Goal: Navigation & Orientation: Find specific page/section

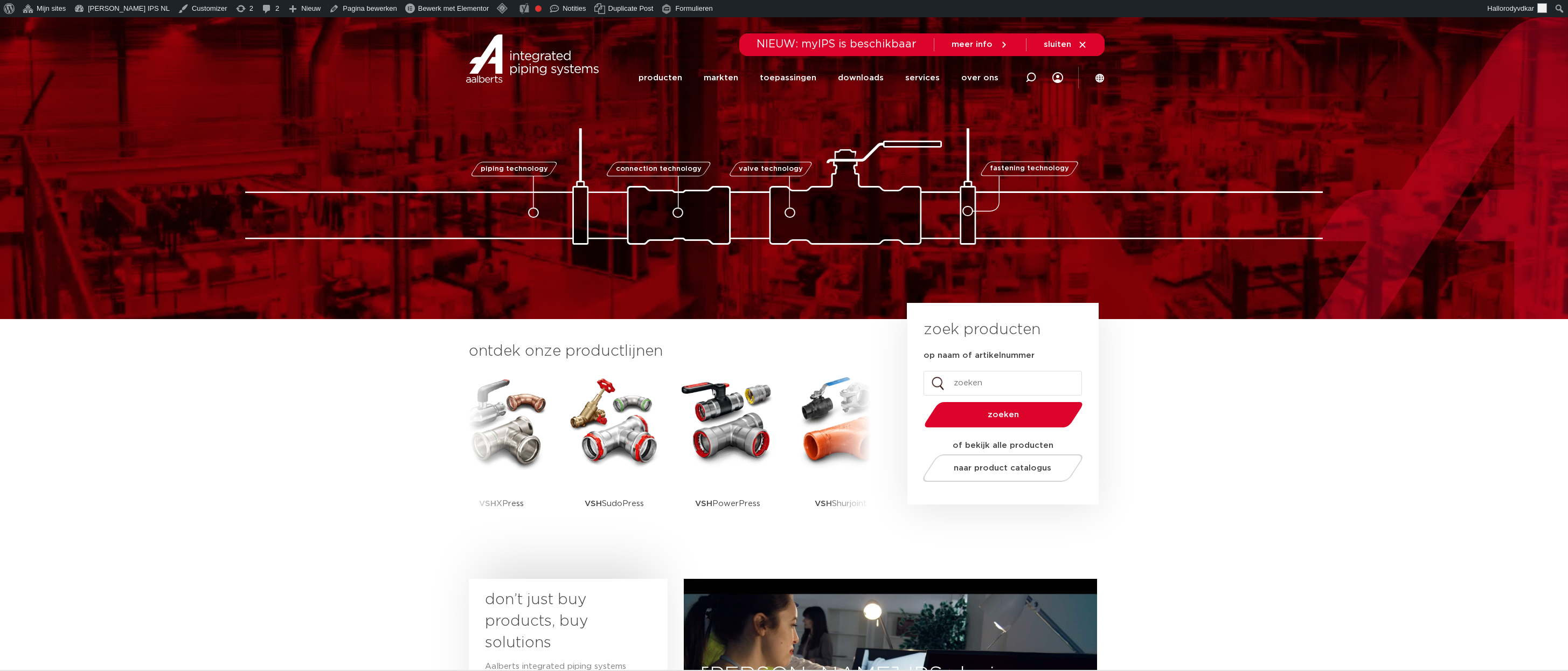
click at [623, 119] on div "piping technology connection technology valve technology fastening technology p…" at bounding box center [784, 167] width 1568 height 153
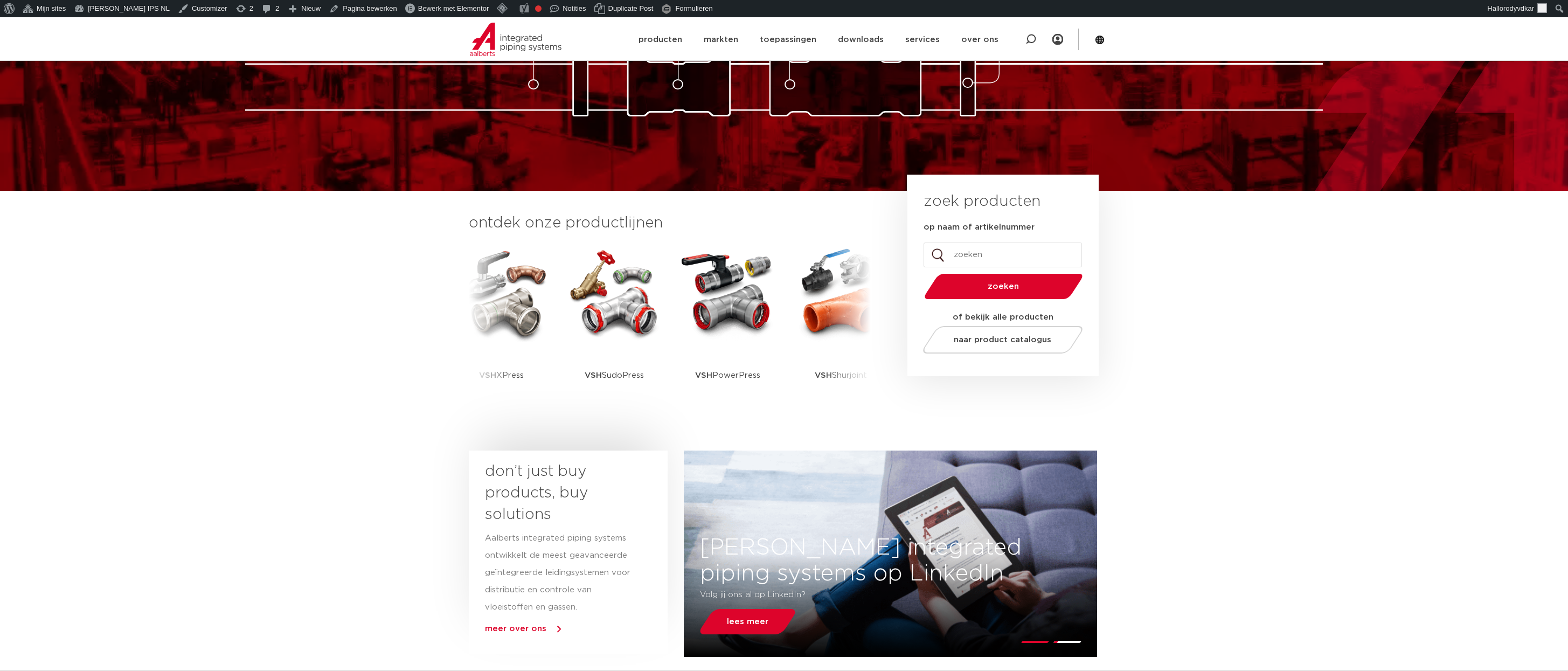
scroll to position [137, 0]
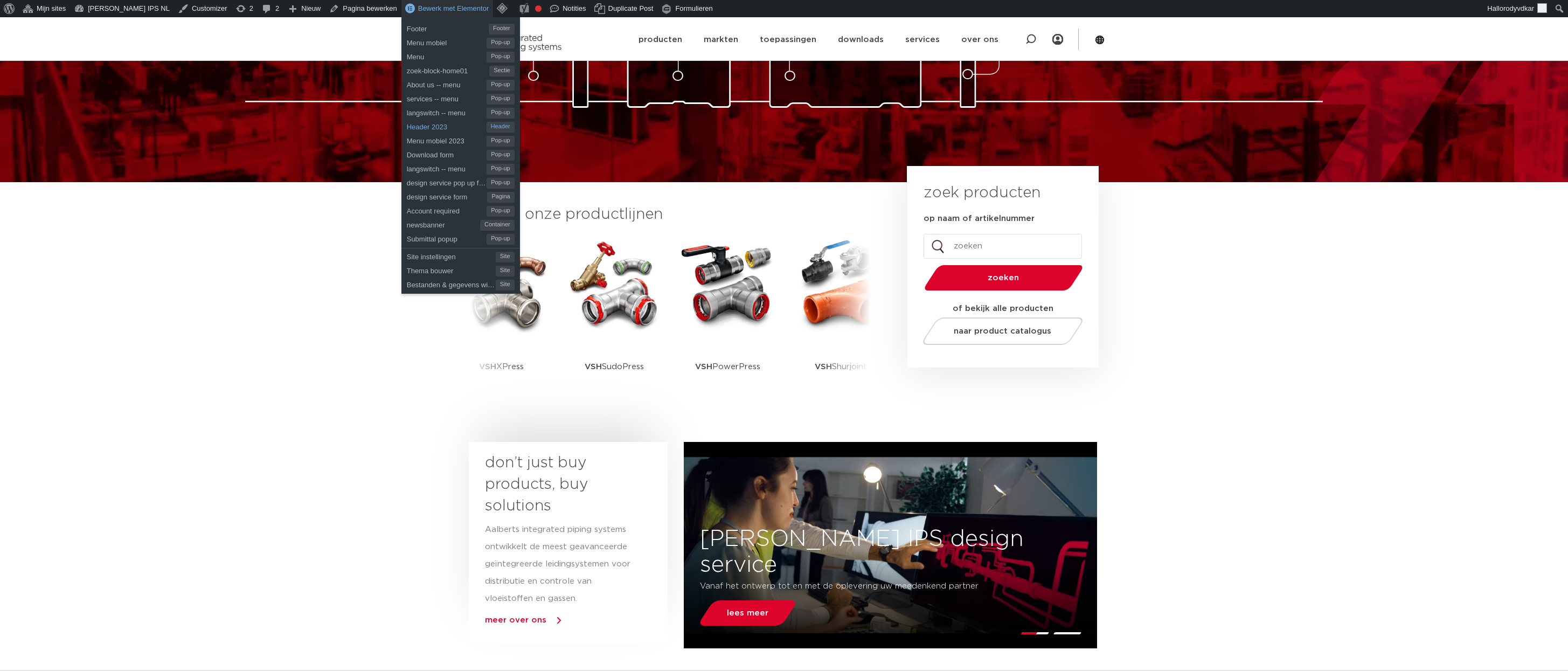
click at [407, 123] on span "Header 2023" at bounding box center [446, 125] width 80 height 14
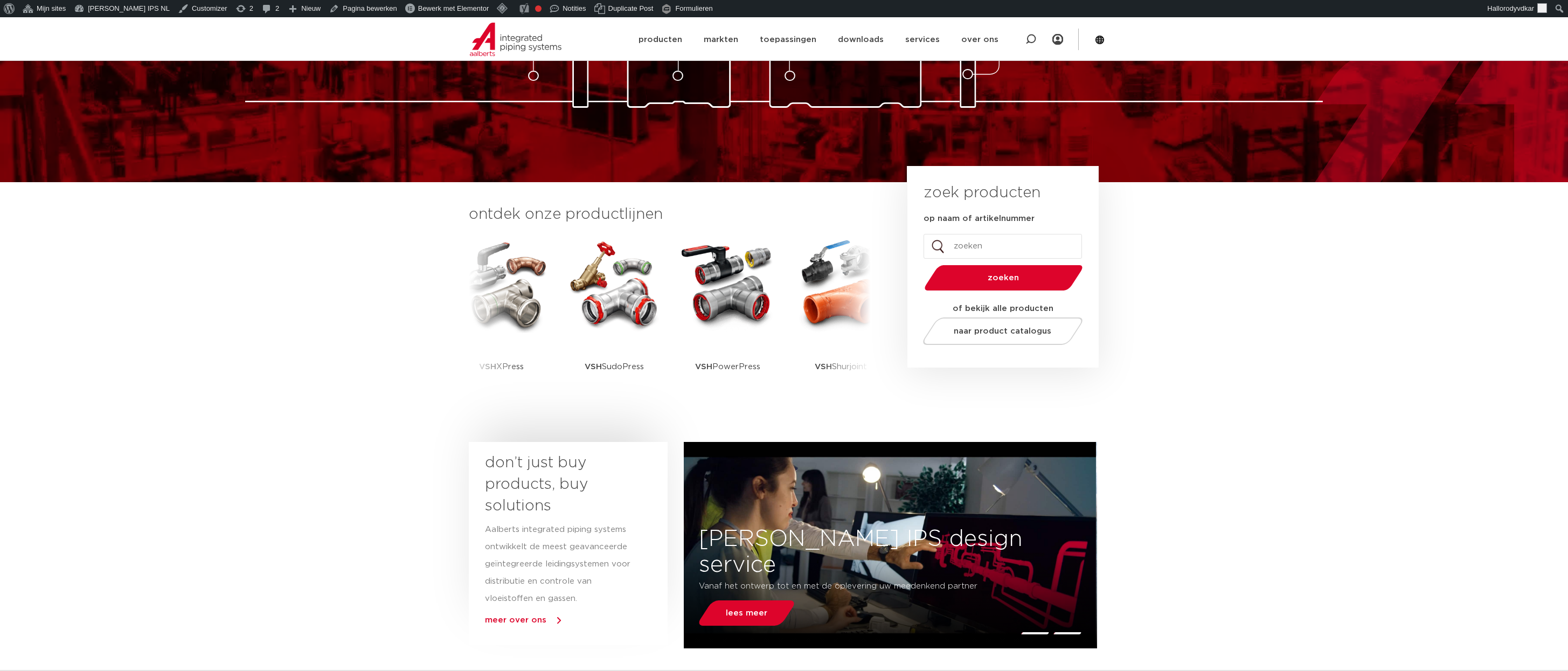
click at [254, 286] on section "ontdek onze productlijnen VSH SmartPress VSH XPress VSH SudoPress VSH" at bounding box center [784, 309] width 1568 height 255
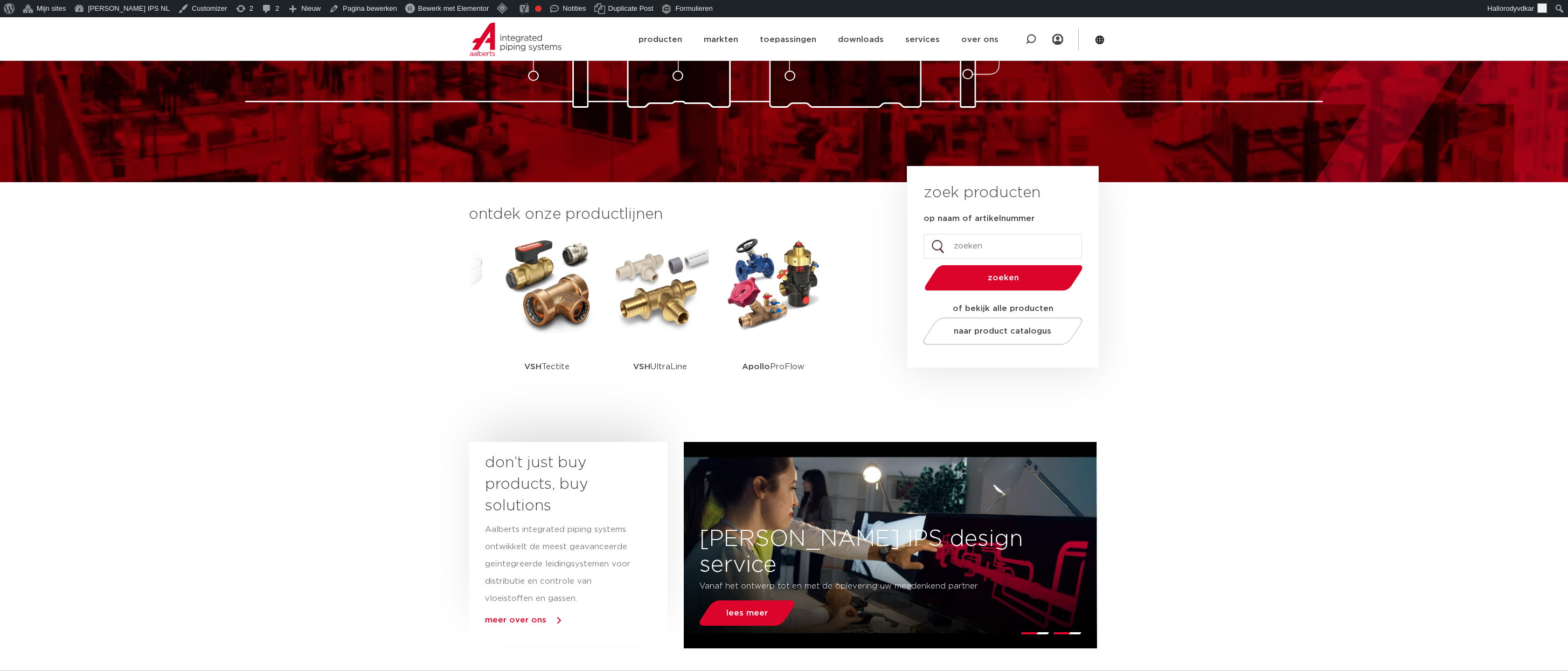
click at [288, 462] on section "don’t just buy products, buy solutions Aalberts integrated piping systems ontwi…" at bounding box center [784, 543] width 1568 height 214
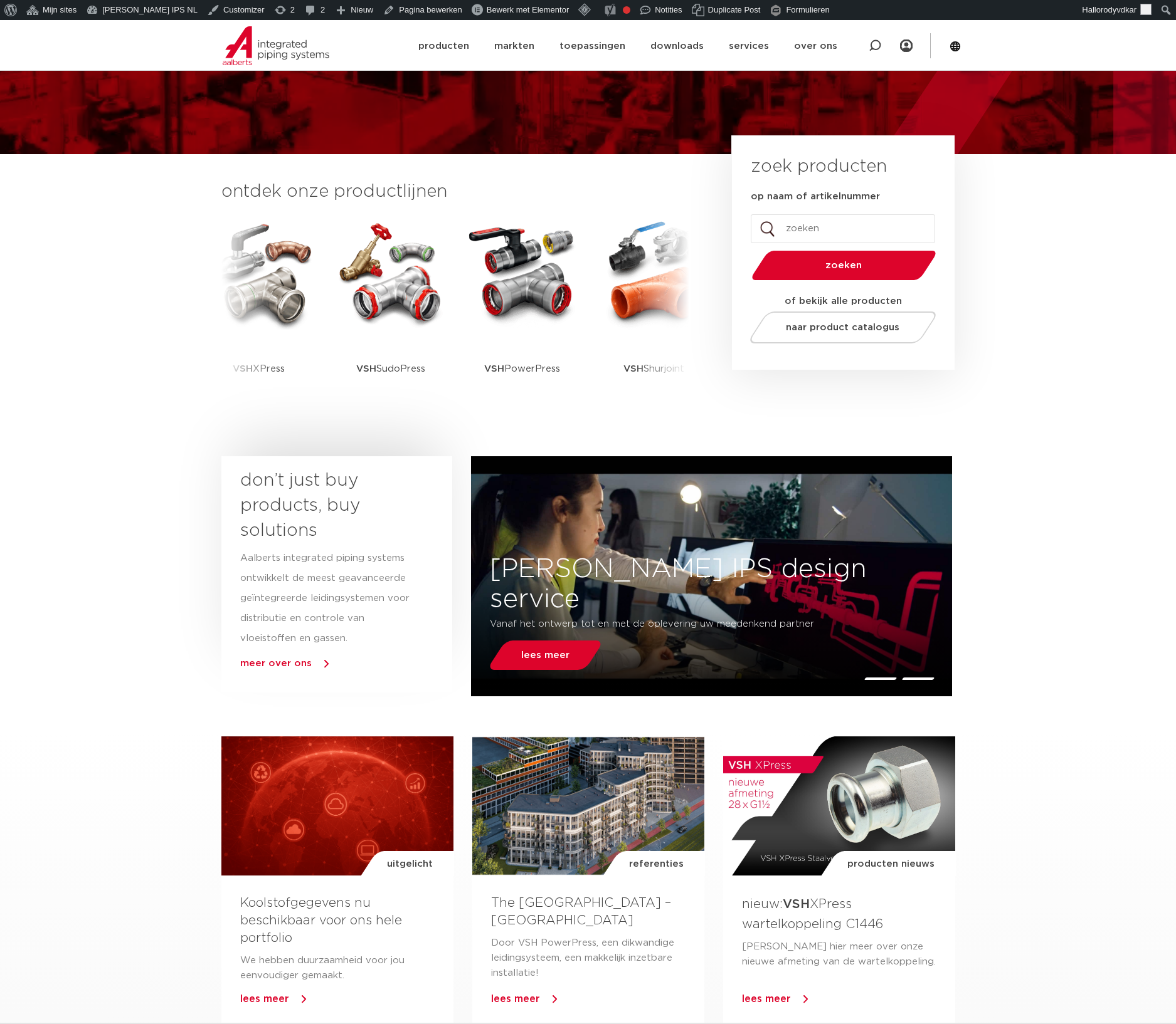
scroll to position [249, 0]
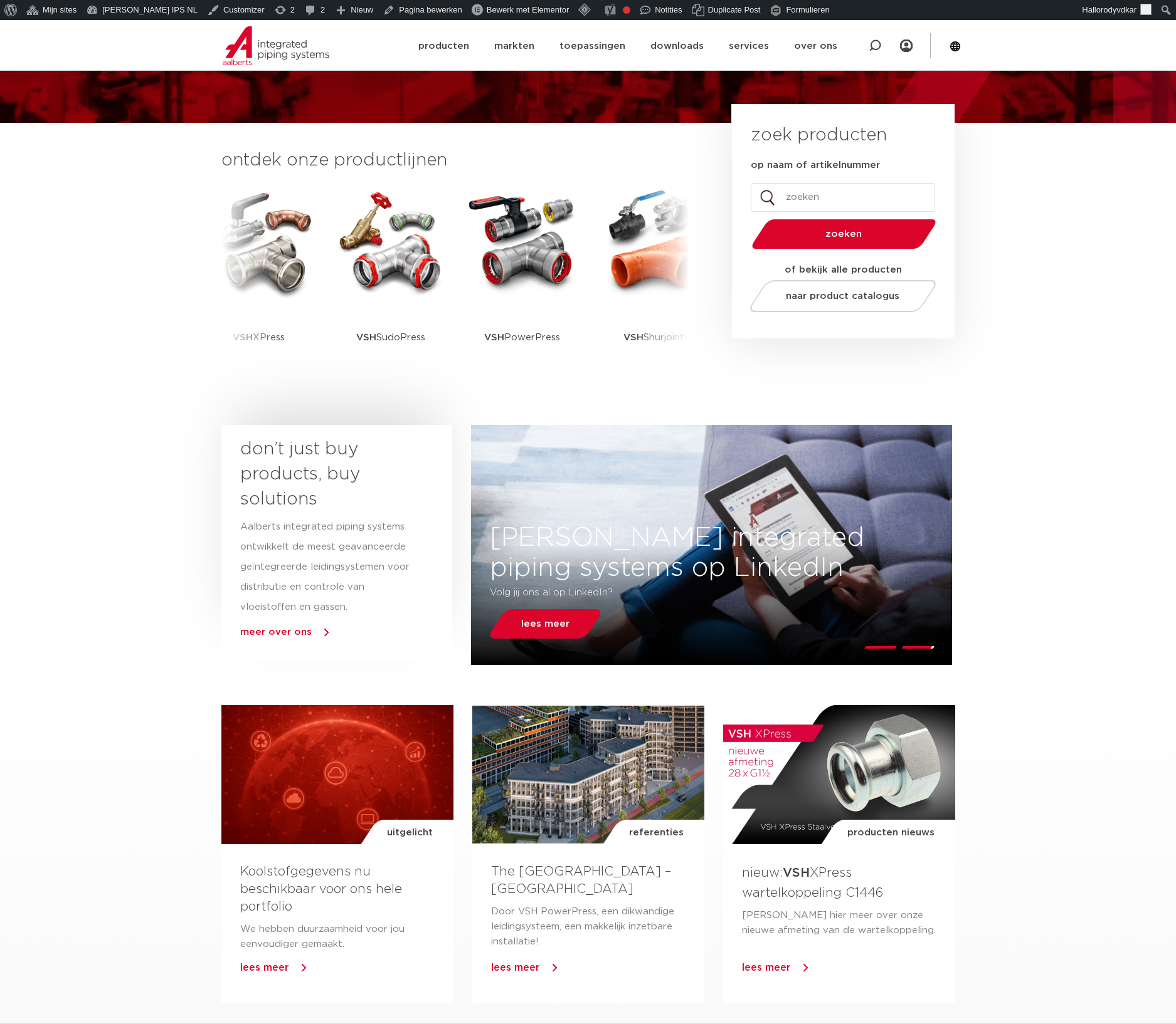
click at [1081, 398] on section "ontdek onze productlijnen VSH SmartPress VSH XPress VSH SudoPress VSH" at bounding box center [588, 271] width 1176 height 296
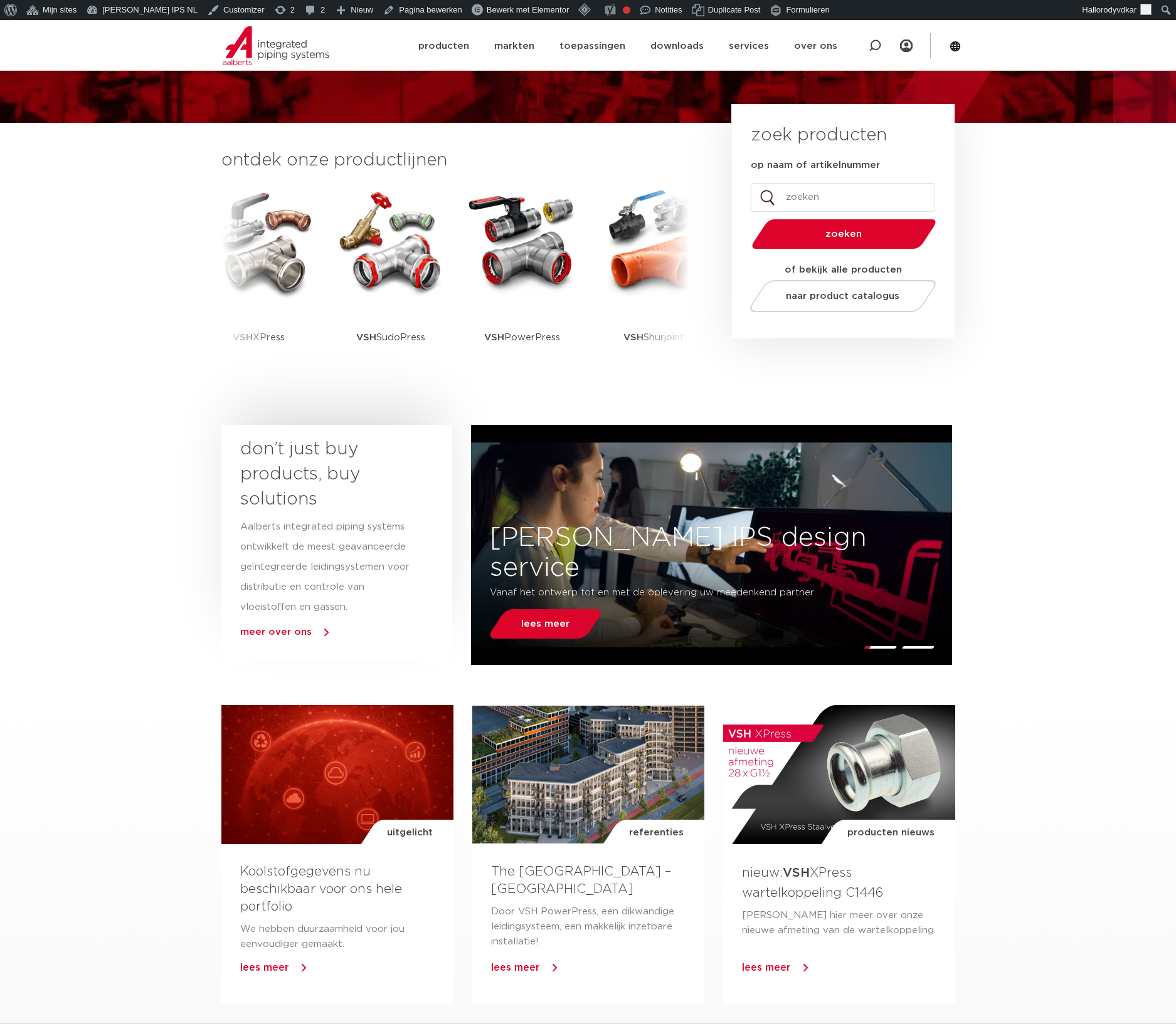
click at [1095, 274] on section "ontdek onze productlijnen VSH SmartPress VSH XPress VSH SudoPress VSH" at bounding box center [588, 271] width 1176 height 296
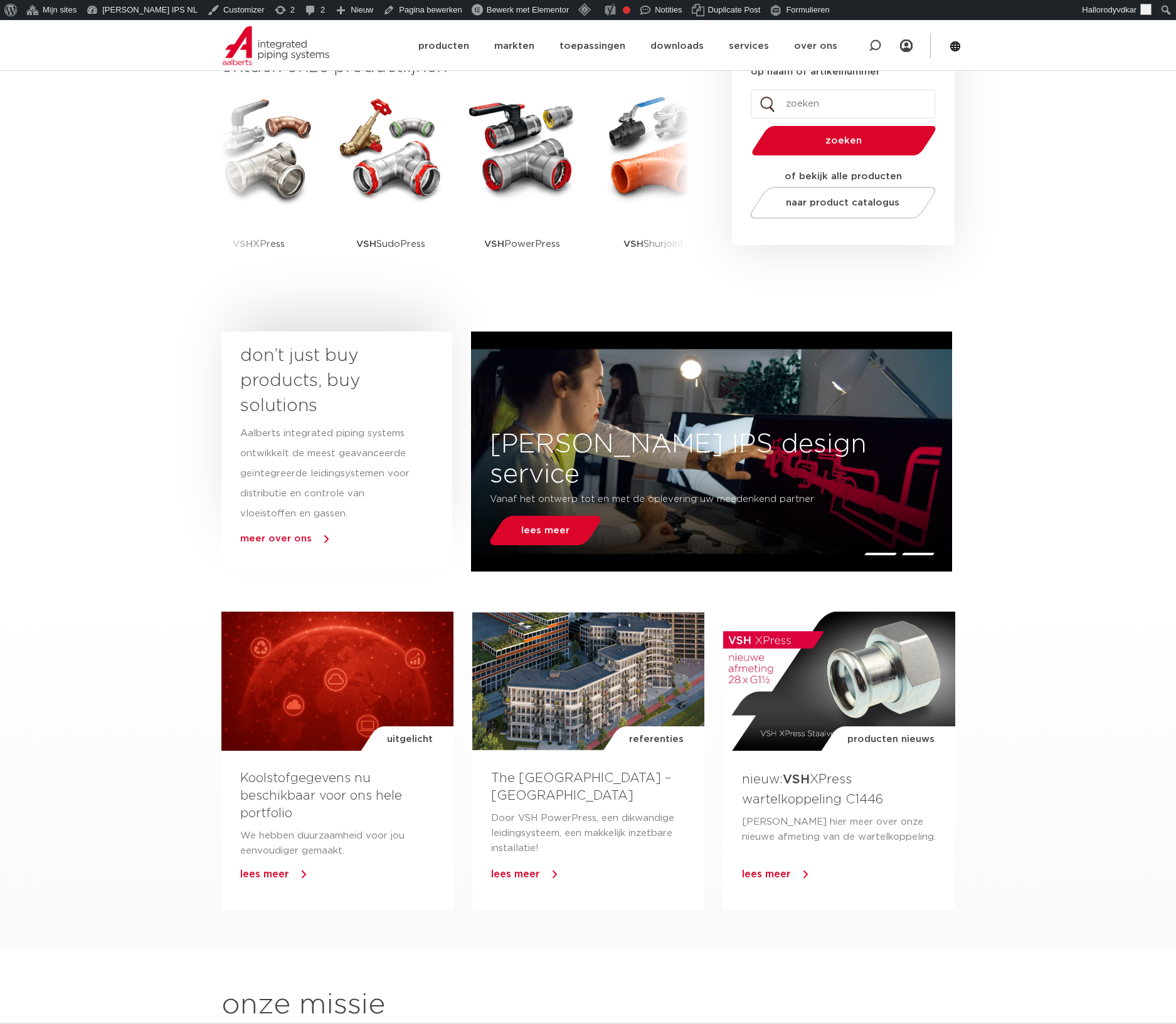
scroll to position [344, 0]
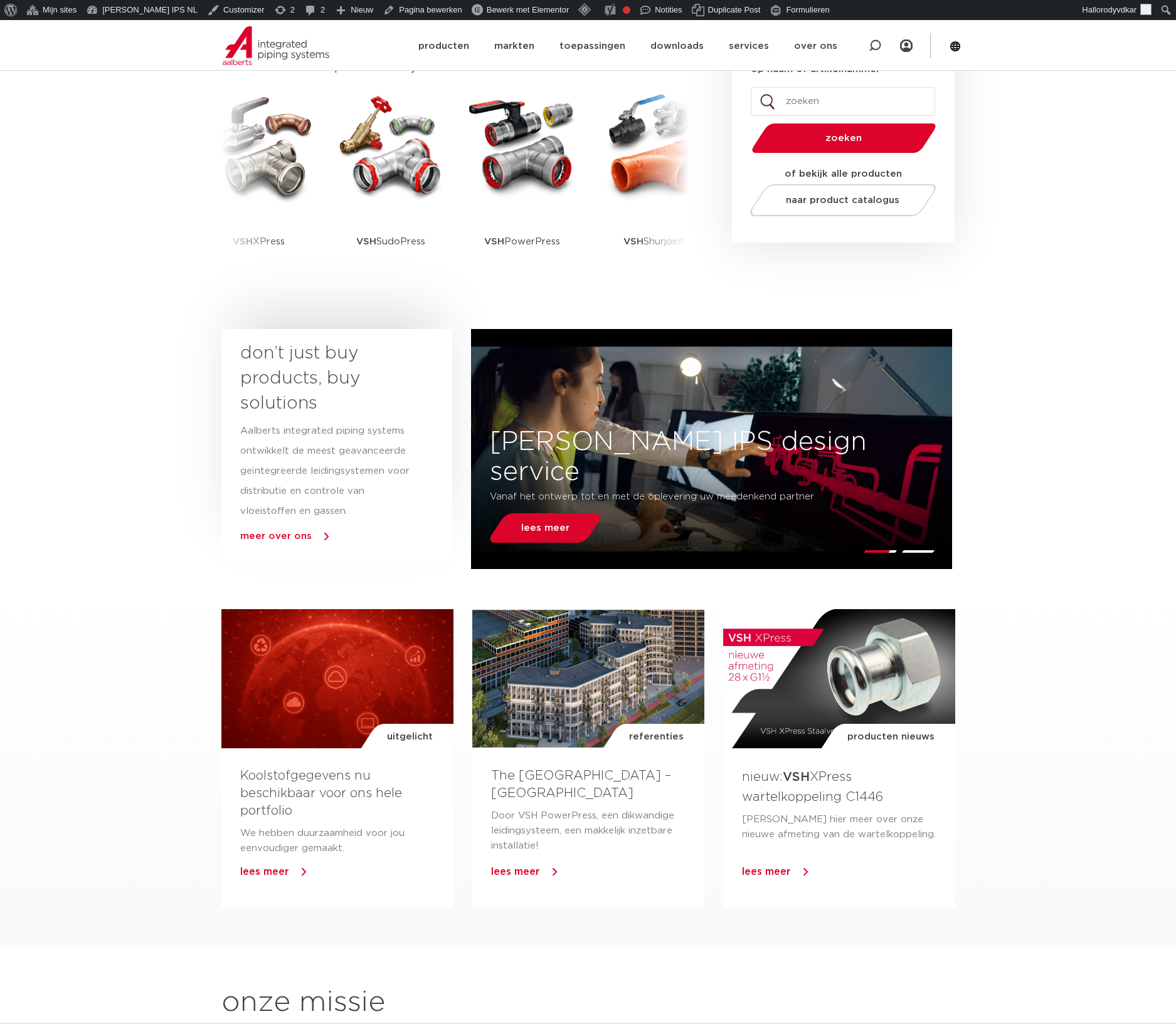
click at [146, 665] on section "uitgelicht Koolstofgegevens nu beschikbaar voor ons hele portfolio We hebben du…" at bounding box center [588, 774] width 1176 height 342
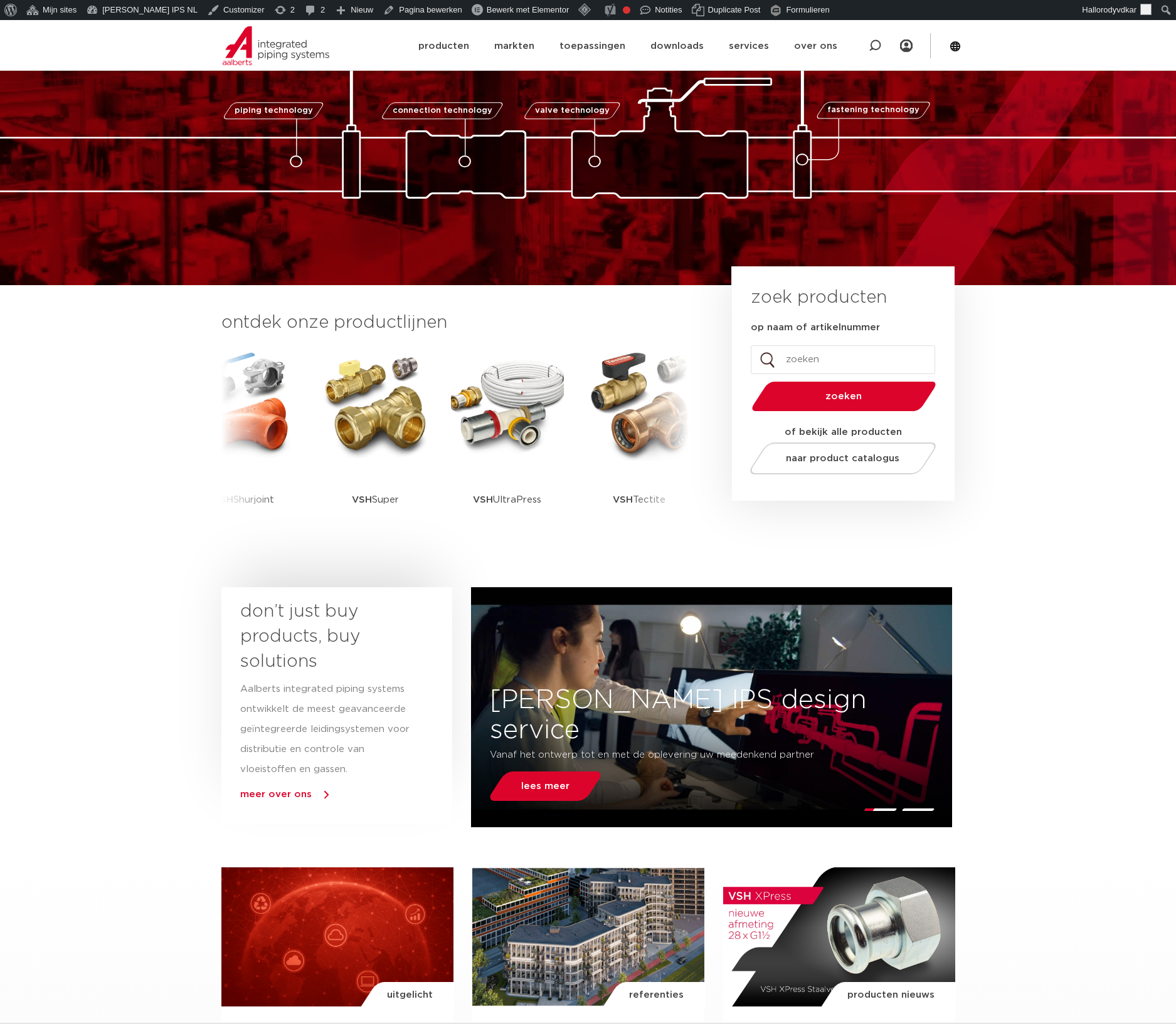
scroll to position [87, 0]
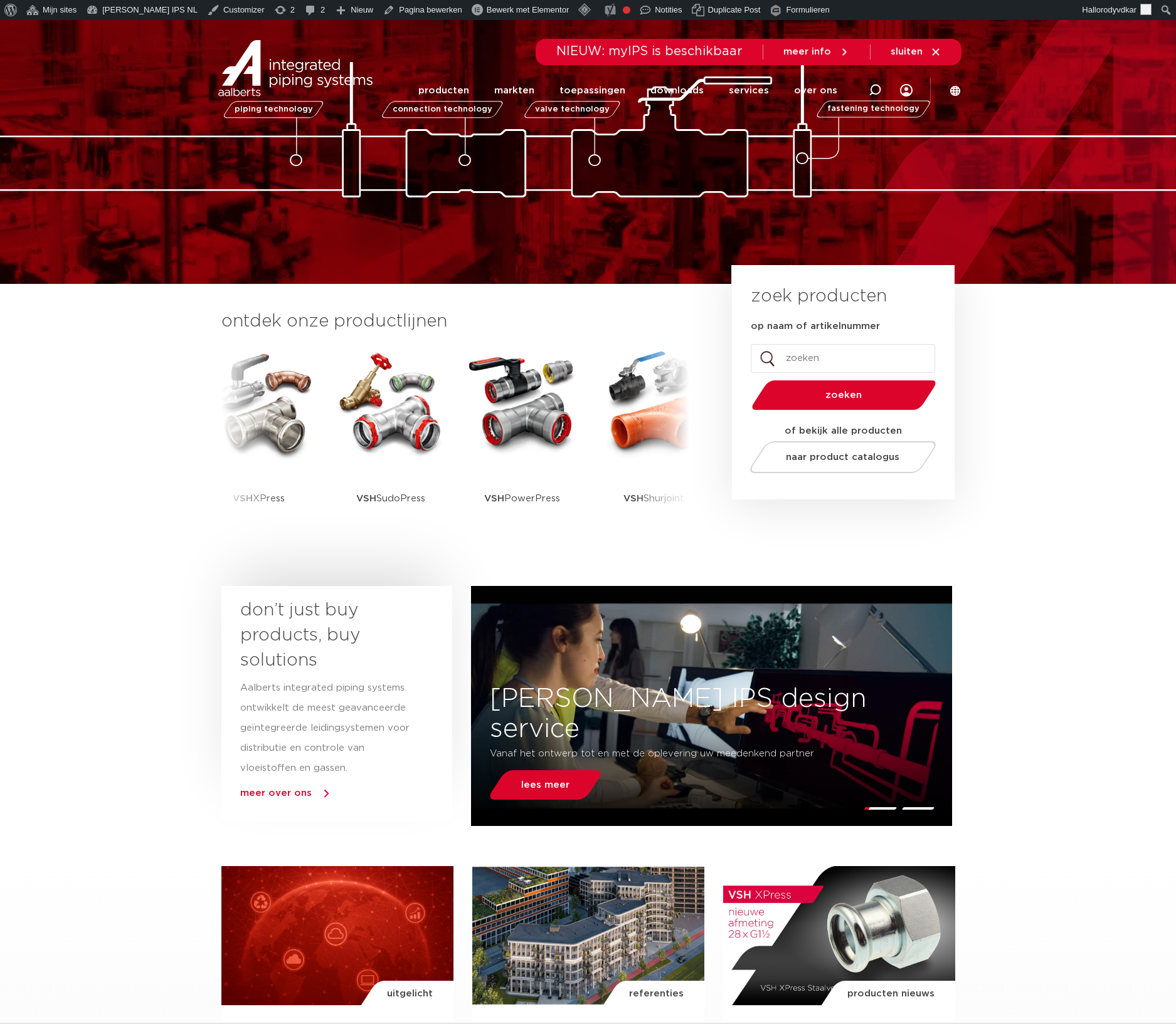
click at [133, 826] on section "don’t just buy products, buy solutions Aalberts integrated piping systems ontwi…" at bounding box center [588, 704] width 1176 height 249
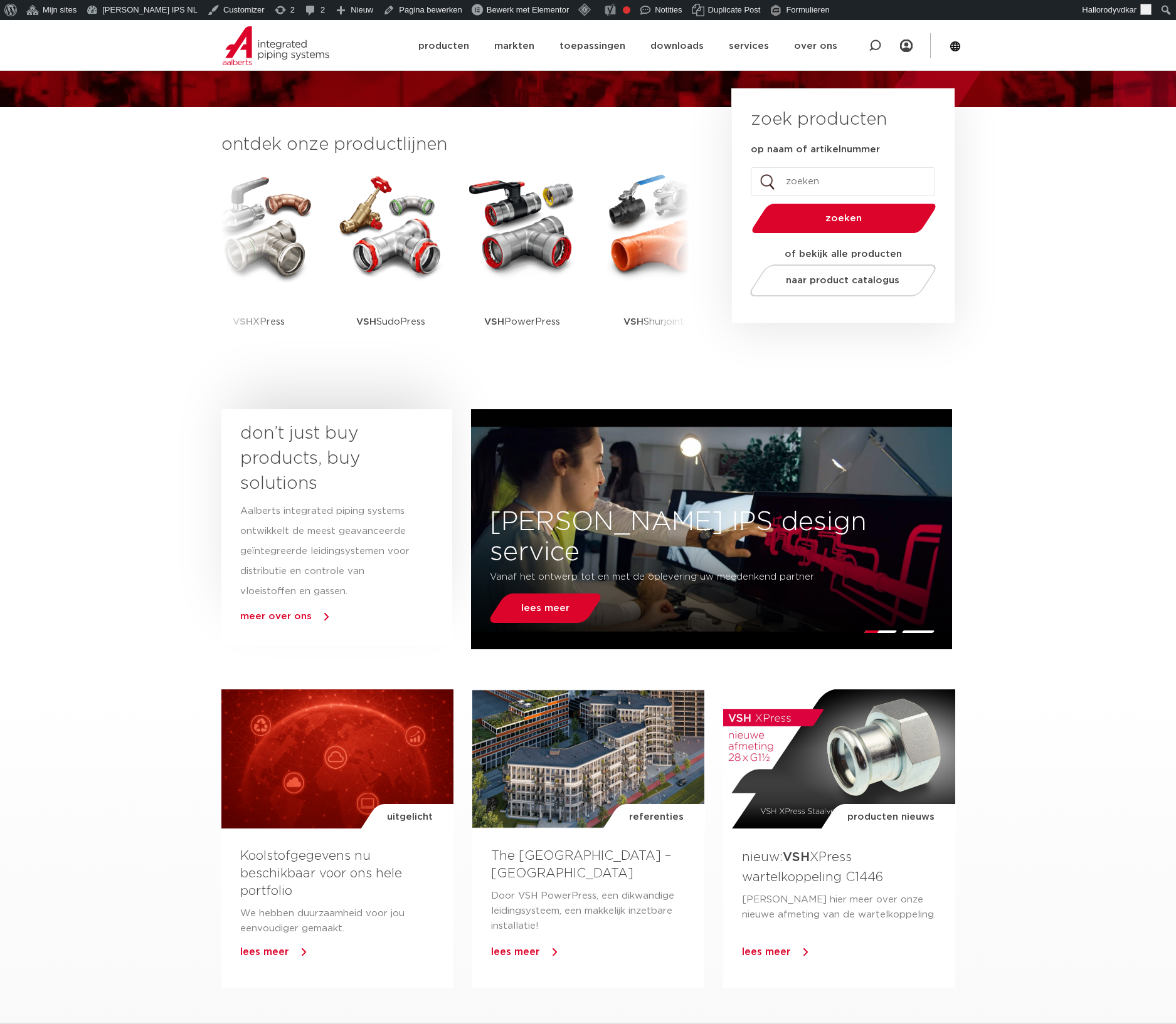
scroll to position [278, 0]
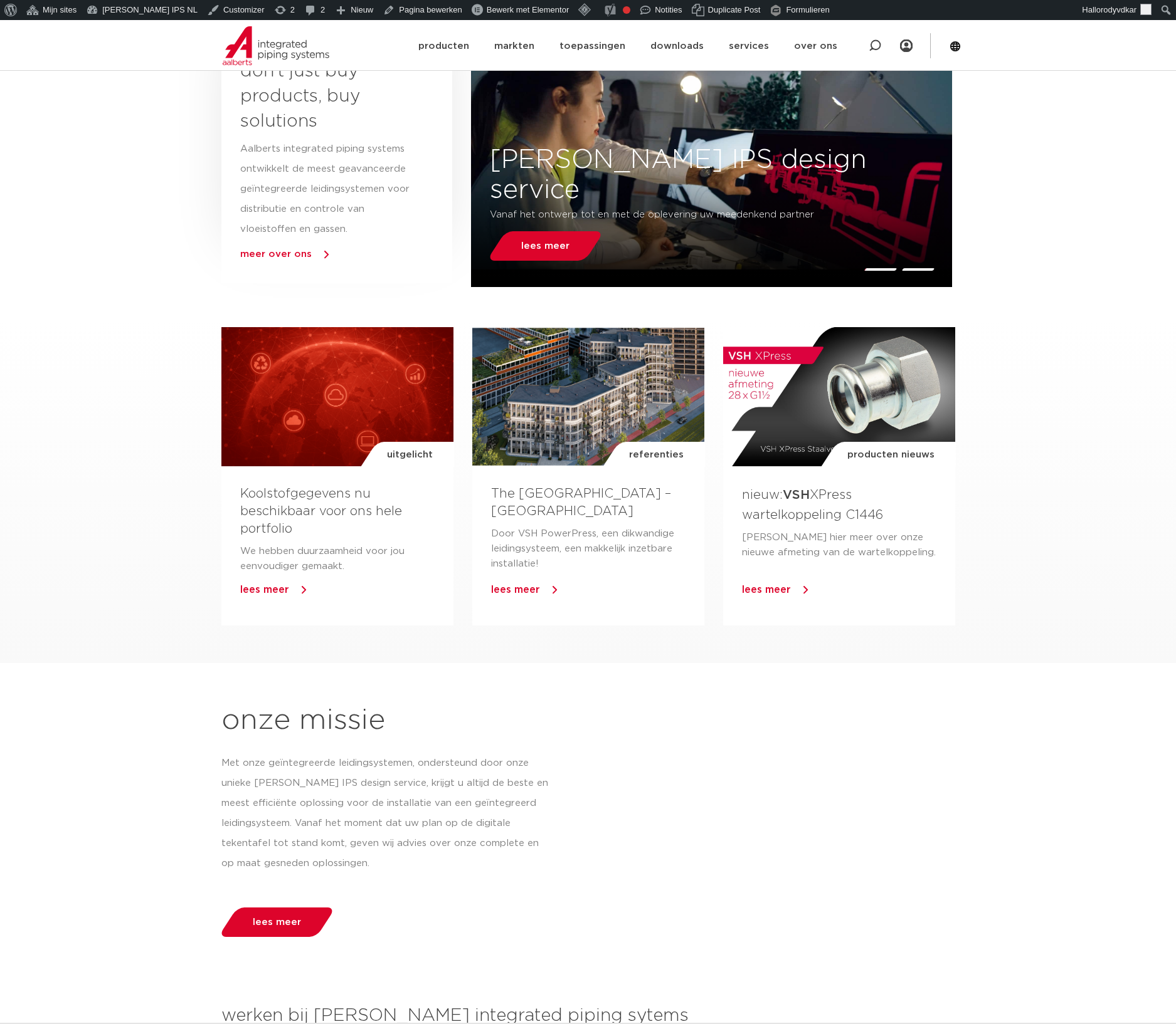
scroll to position [627, 0]
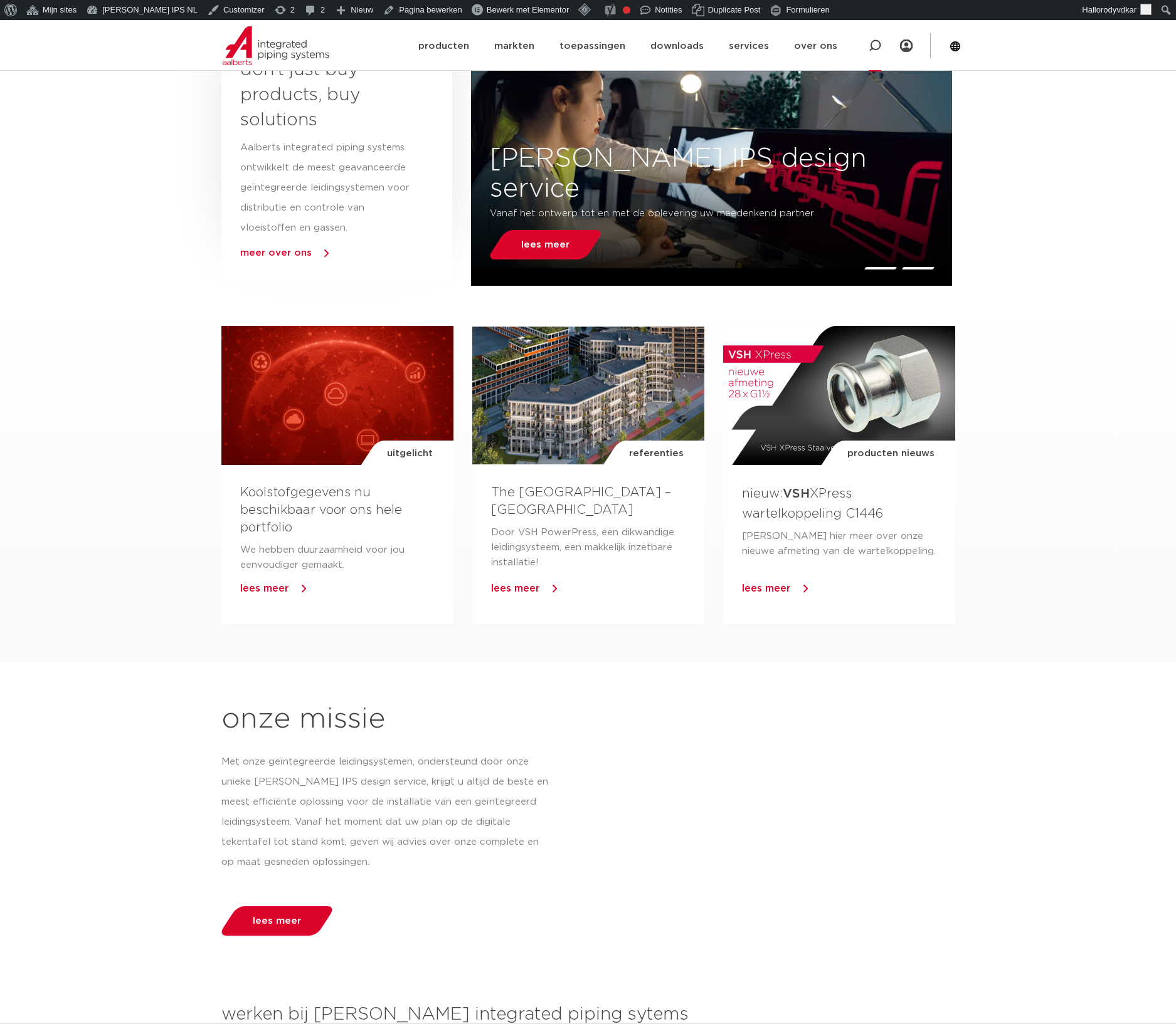
scroll to position [627, 0]
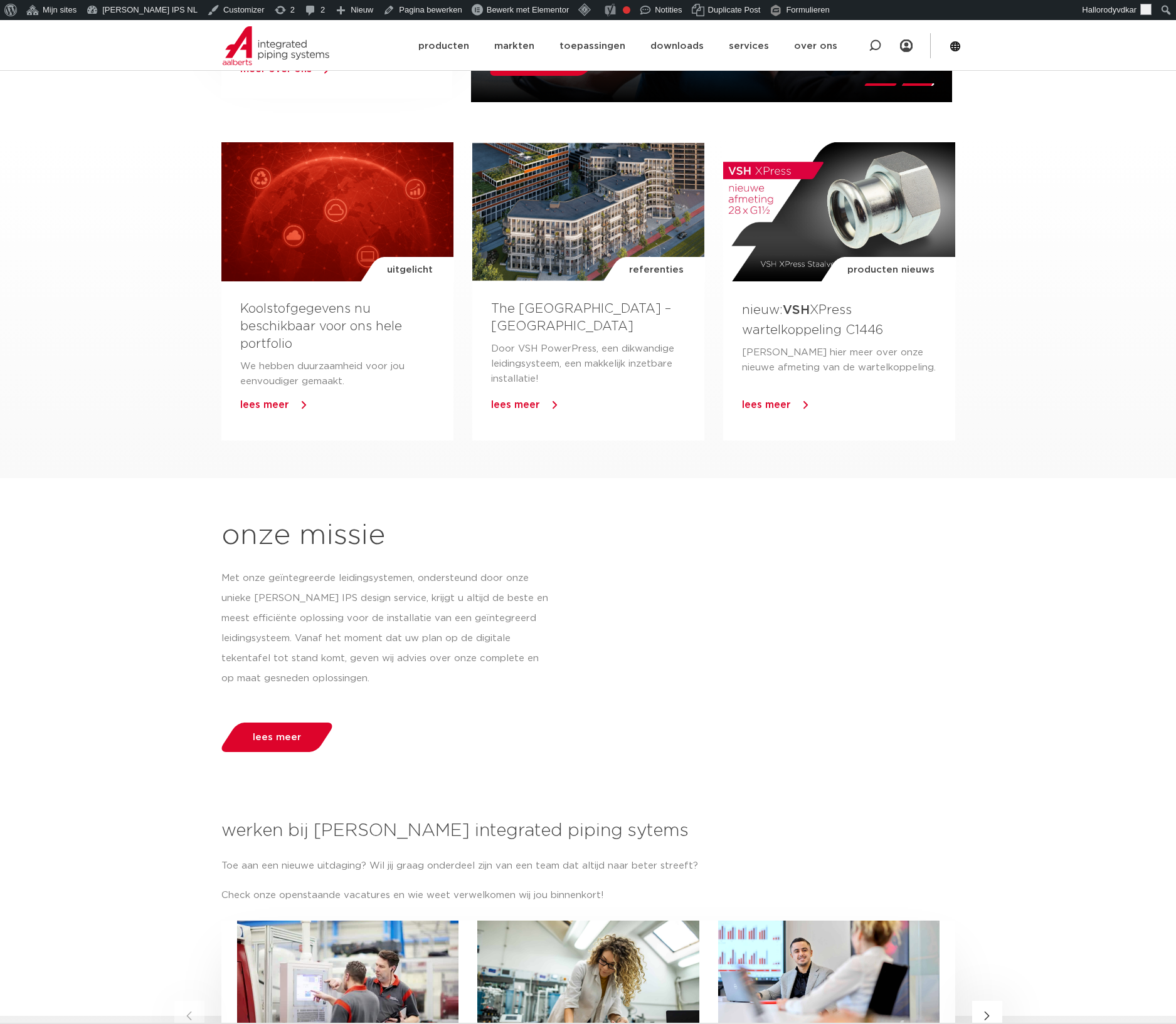
click at [1037, 319] on section "uitgelicht Koolstofgegevens nu beschikbaar voor ons hele portfolio We hebben du…" at bounding box center [588, 307] width 1176 height 342
click at [1062, 222] on section "uitgelicht Koolstofgegevens nu beschikbaar voor ons hele portfolio We hebben du…" at bounding box center [588, 307] width 1176 height 342
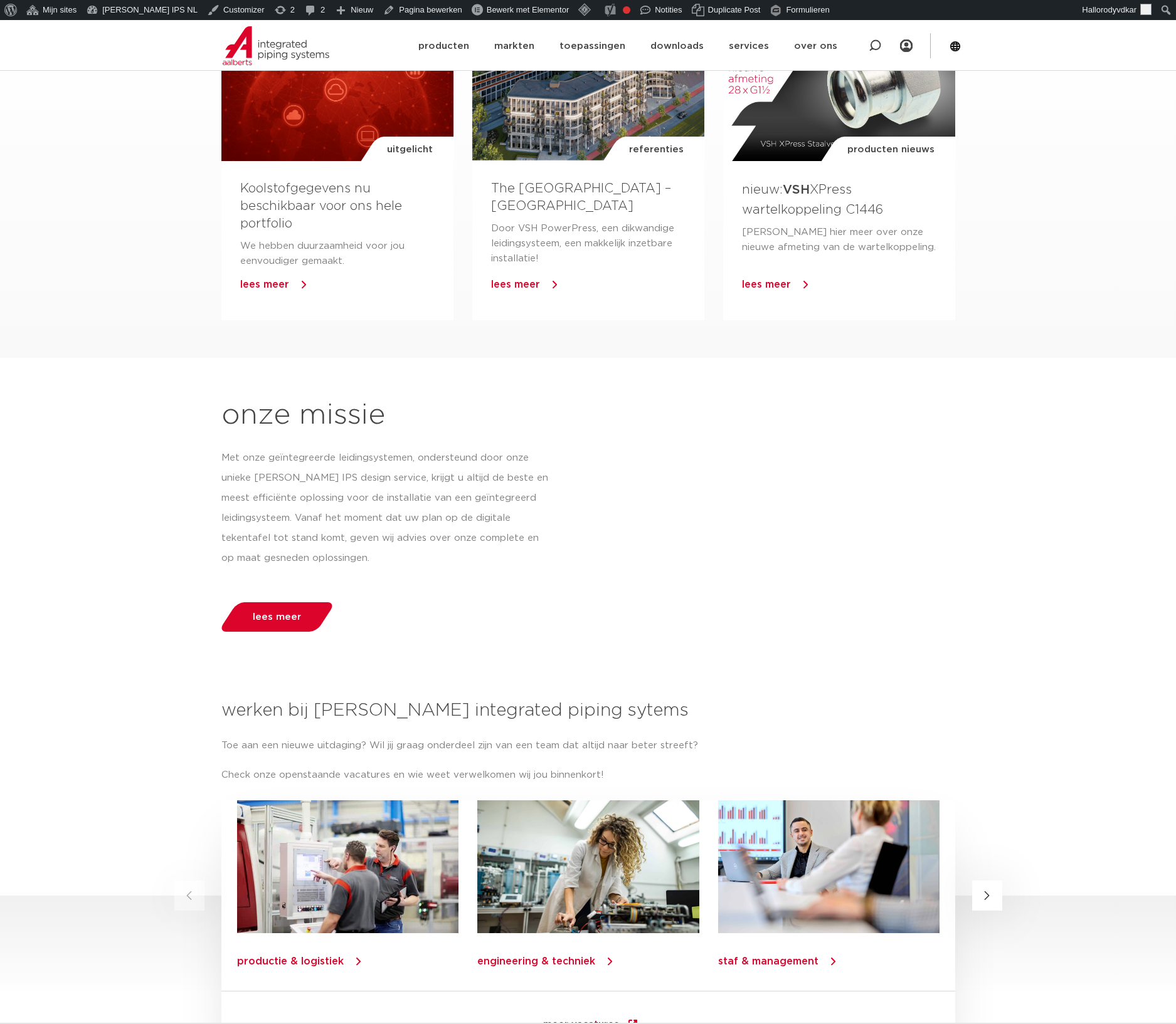
scroll to position [931, 0]
click at [1052, 217] on section "uitgelicht Koolstofgegevens nu beschikbaar voor ons hele portfolio We hebben du…" at bounding box center [588, 186] width 1176 height 342
click at [1041, 632] on section "onze missie Met onze geïntegreerde leidingsystemen, ondersteund door onze uniek…" at bounding box center [588, 525] width 1176 height 271
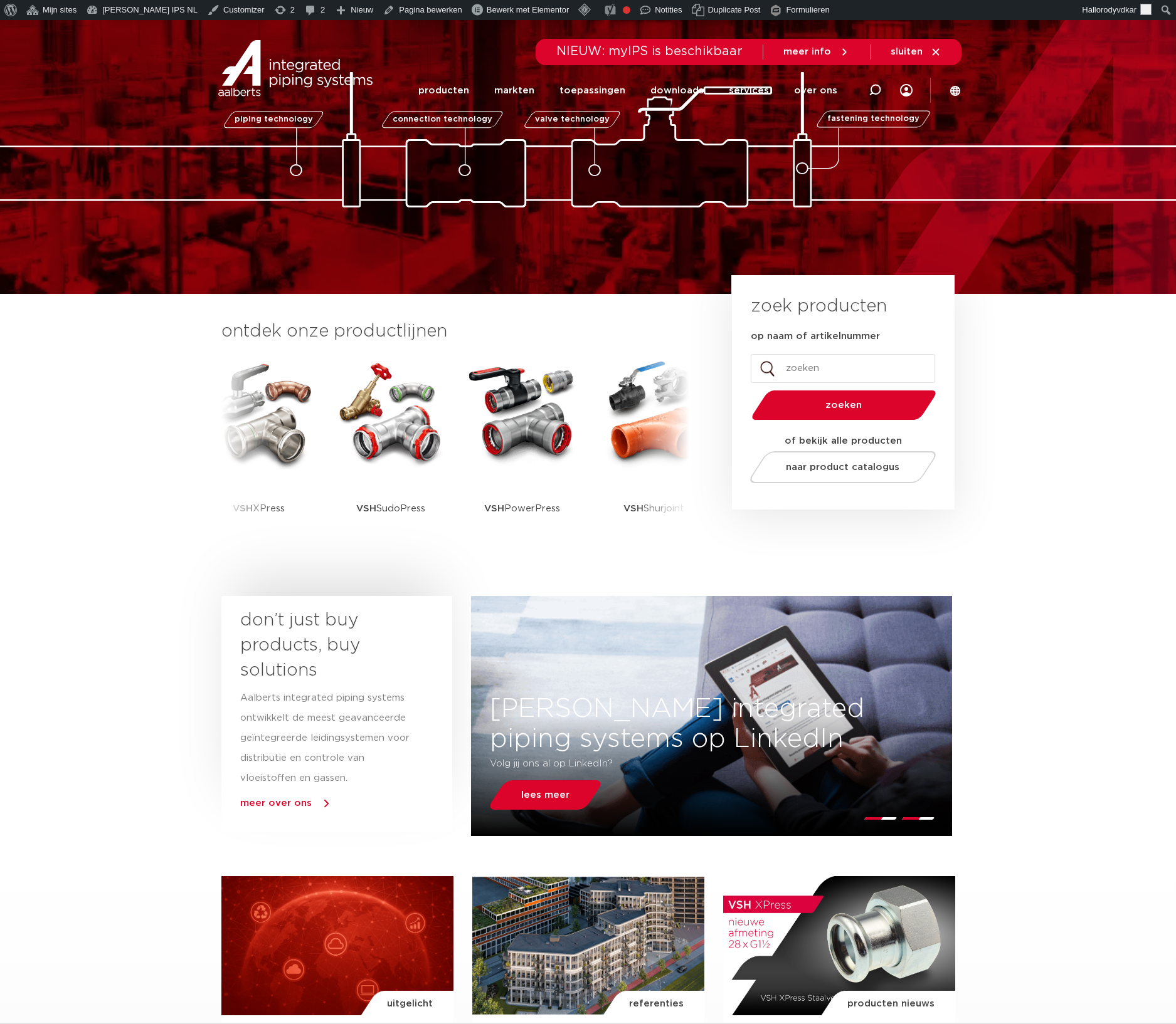
scroll to position [0, 0]
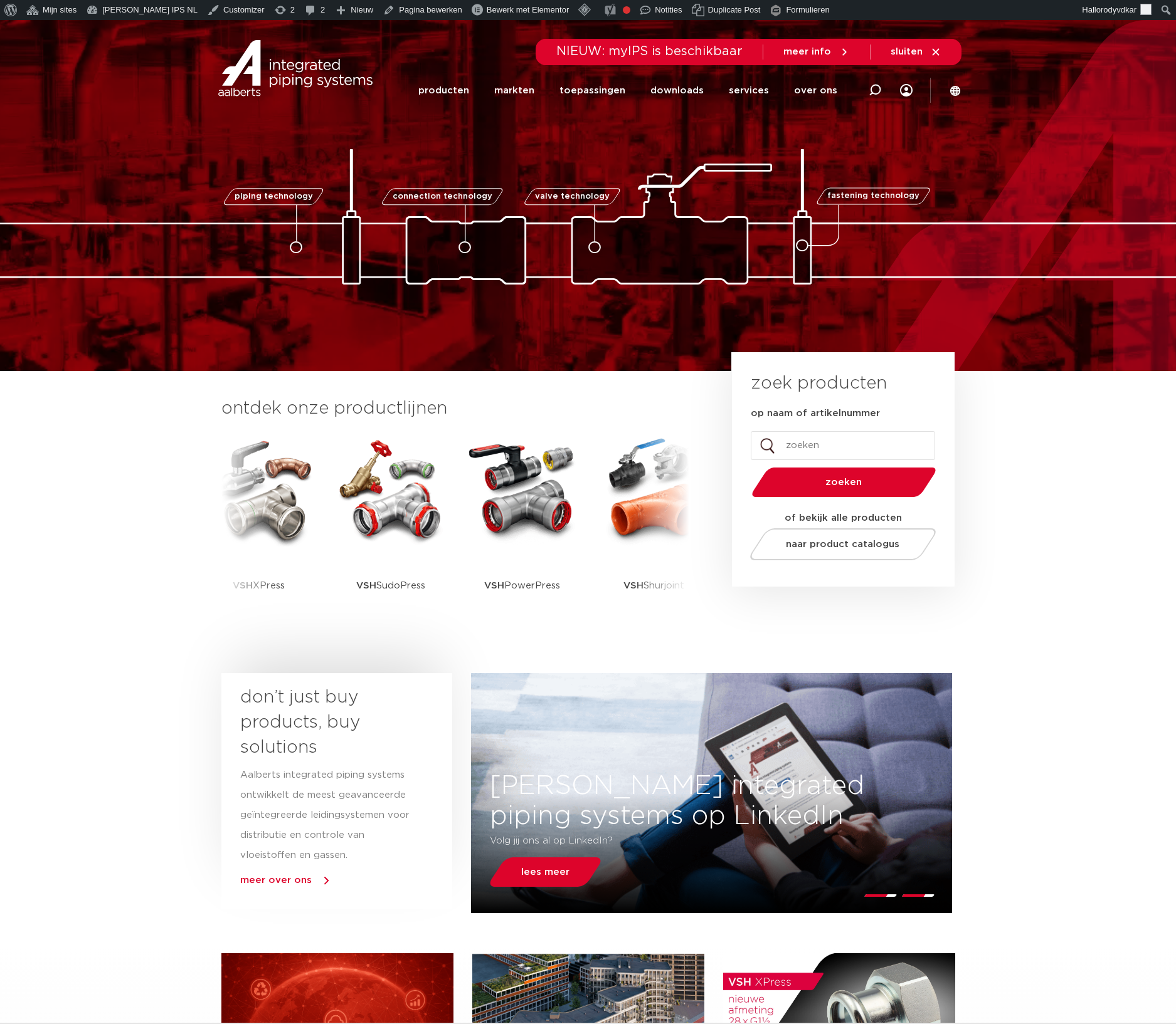
click at [1041, 632] on section "ontdek onze productlijnen VSH SmartPress VSH XPress VSH SudoPress VSH" at bounding box center [588, 519] width 1176 height 296
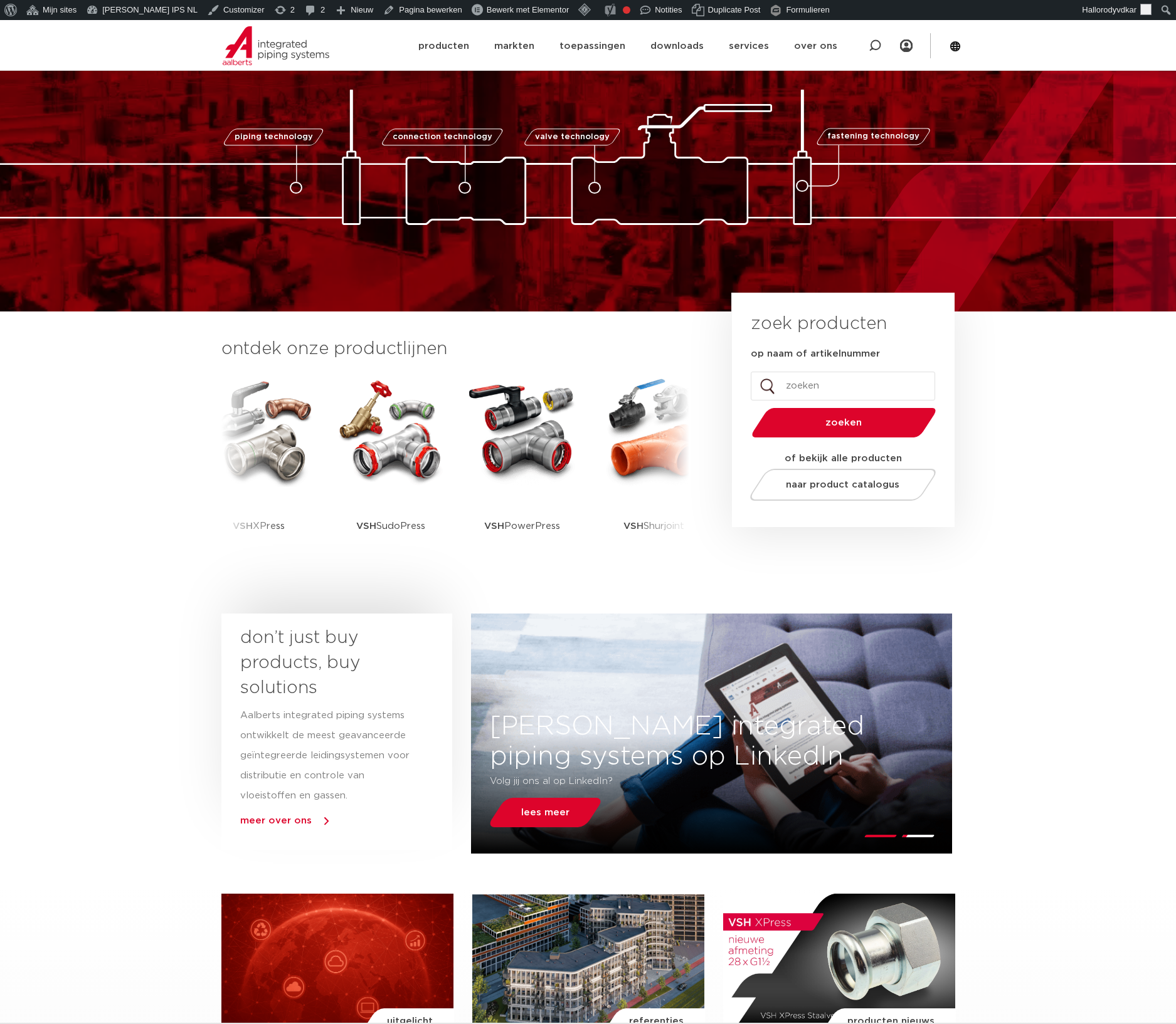
scroll to position [73, 0]
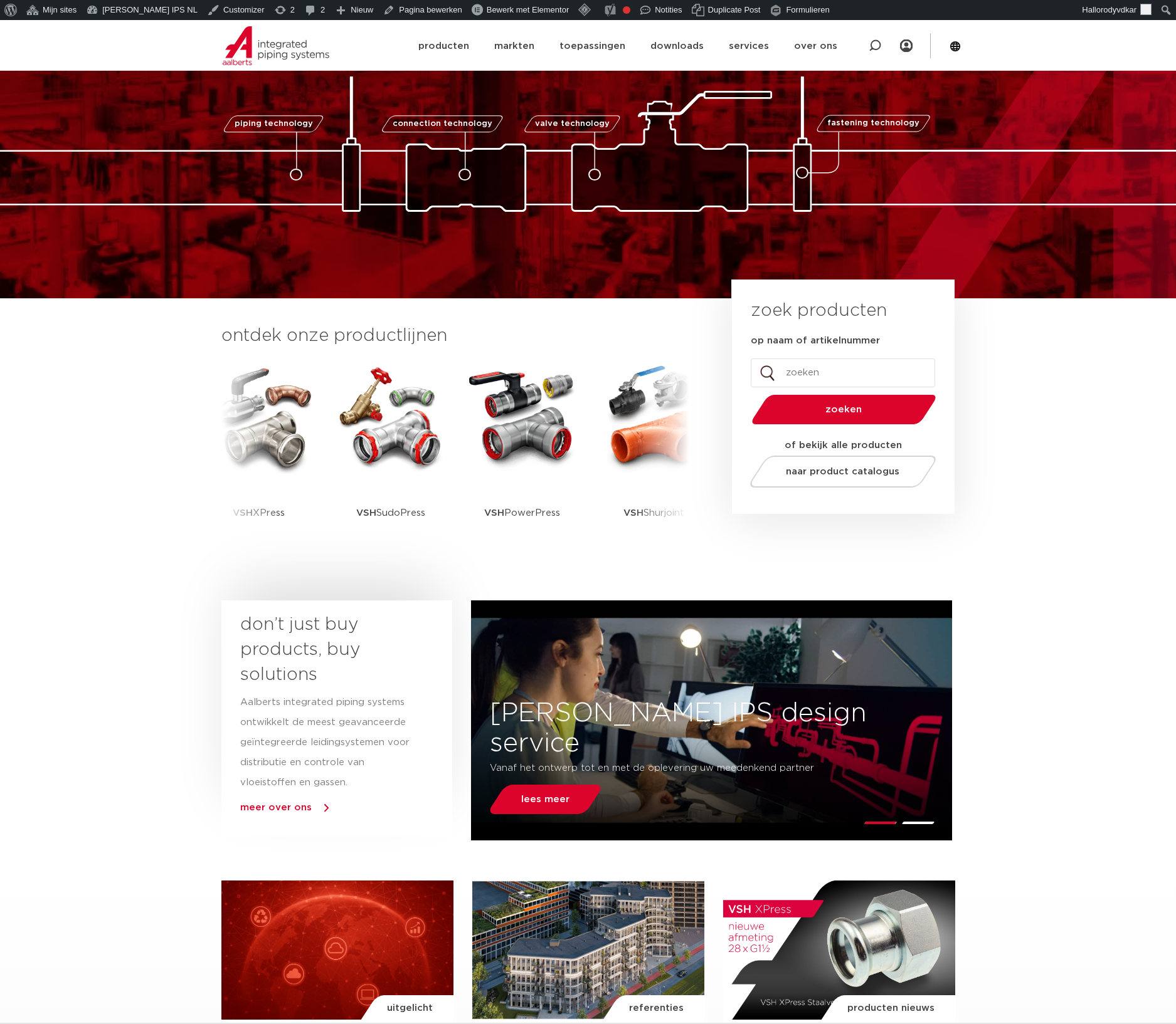
click at [1016, 181] on img at bounding box center [588, 144] width 1254 height 135
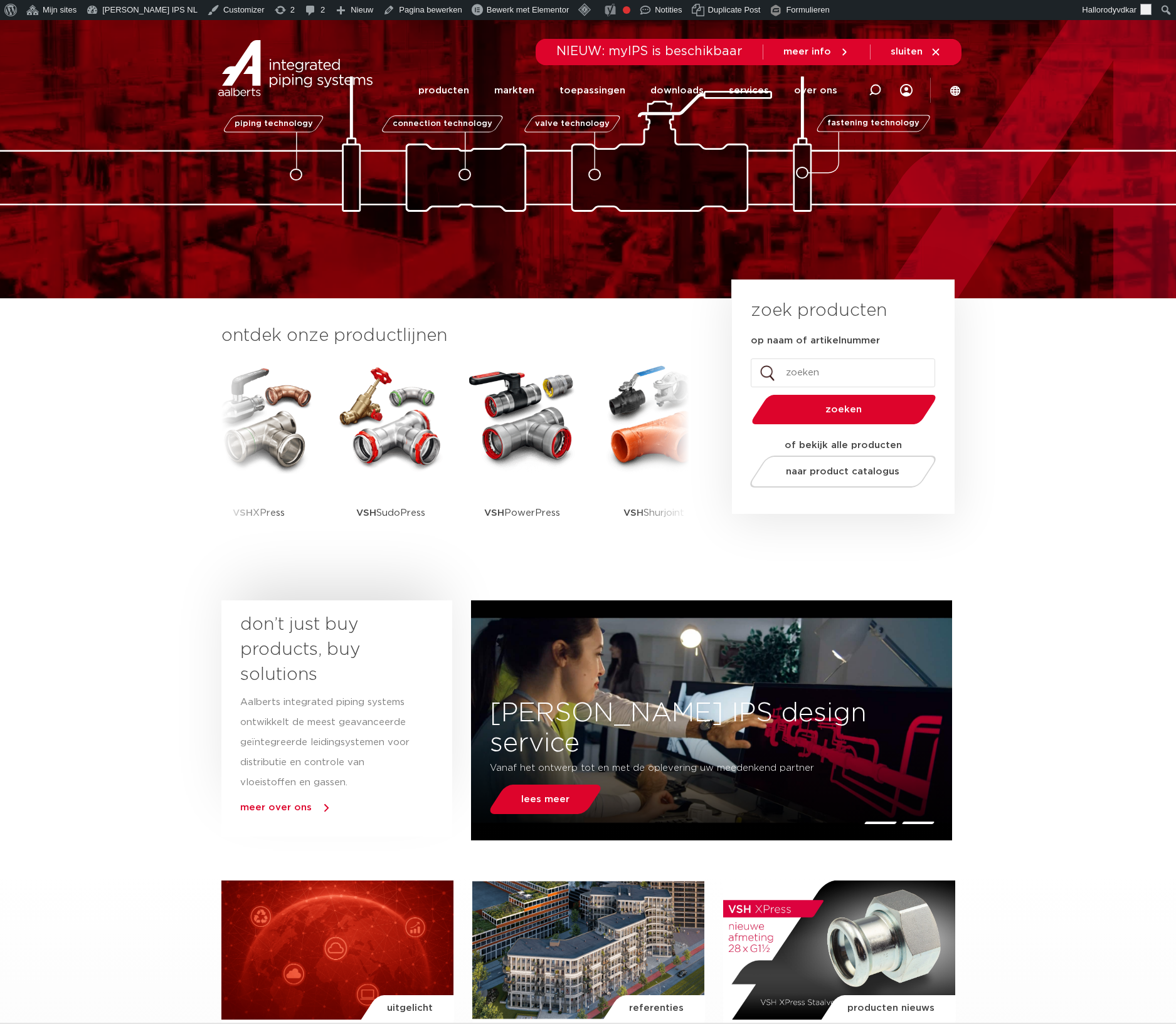
scroll to position [73, 0]
click at [1156, 535] on section "ontdek onze productlijnen VSH SmartPress VSH XPress VSH SudoPress VSH" at bounding box center [588, 446] width 1176 height 296
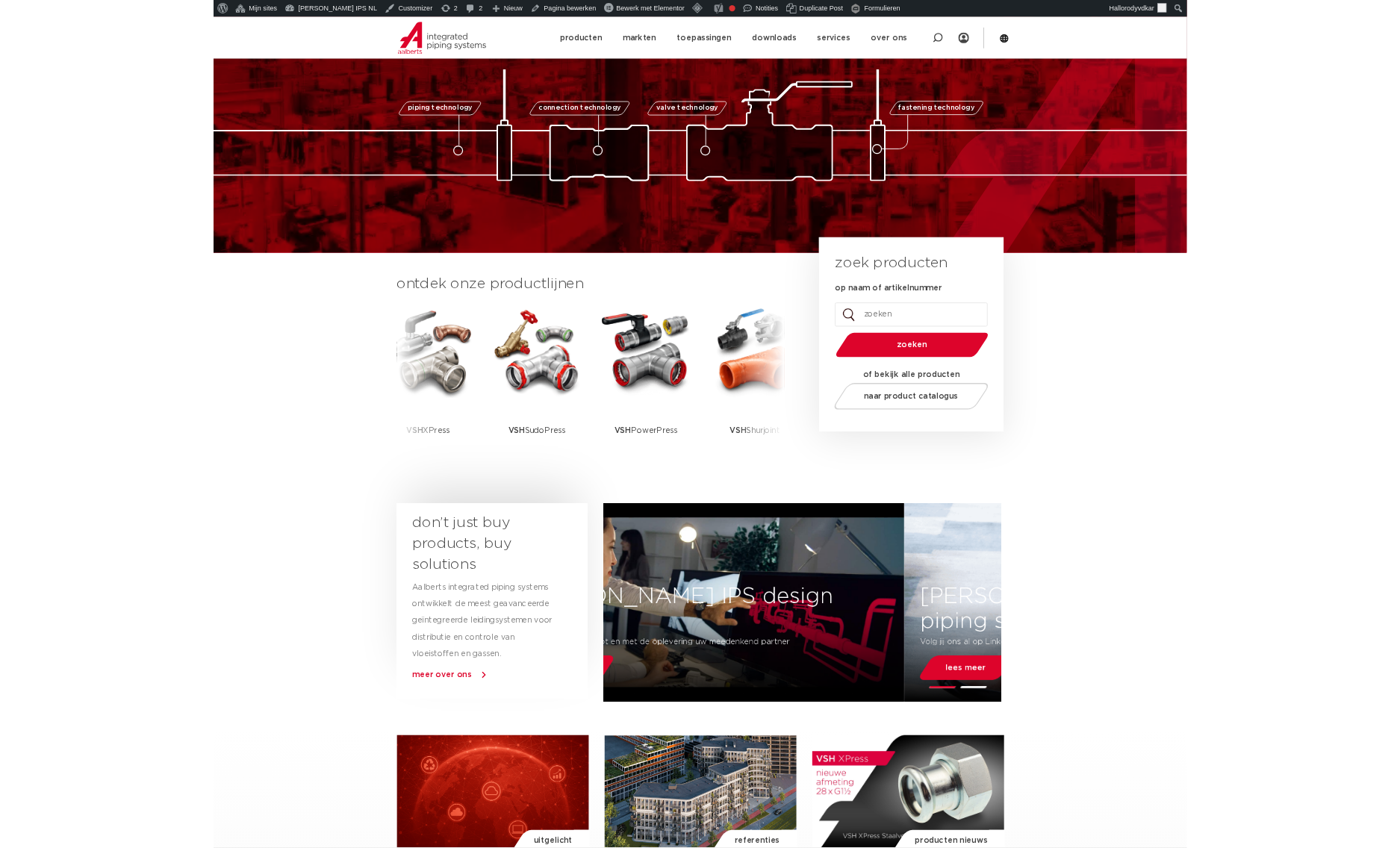
scroll to position [122, 0]
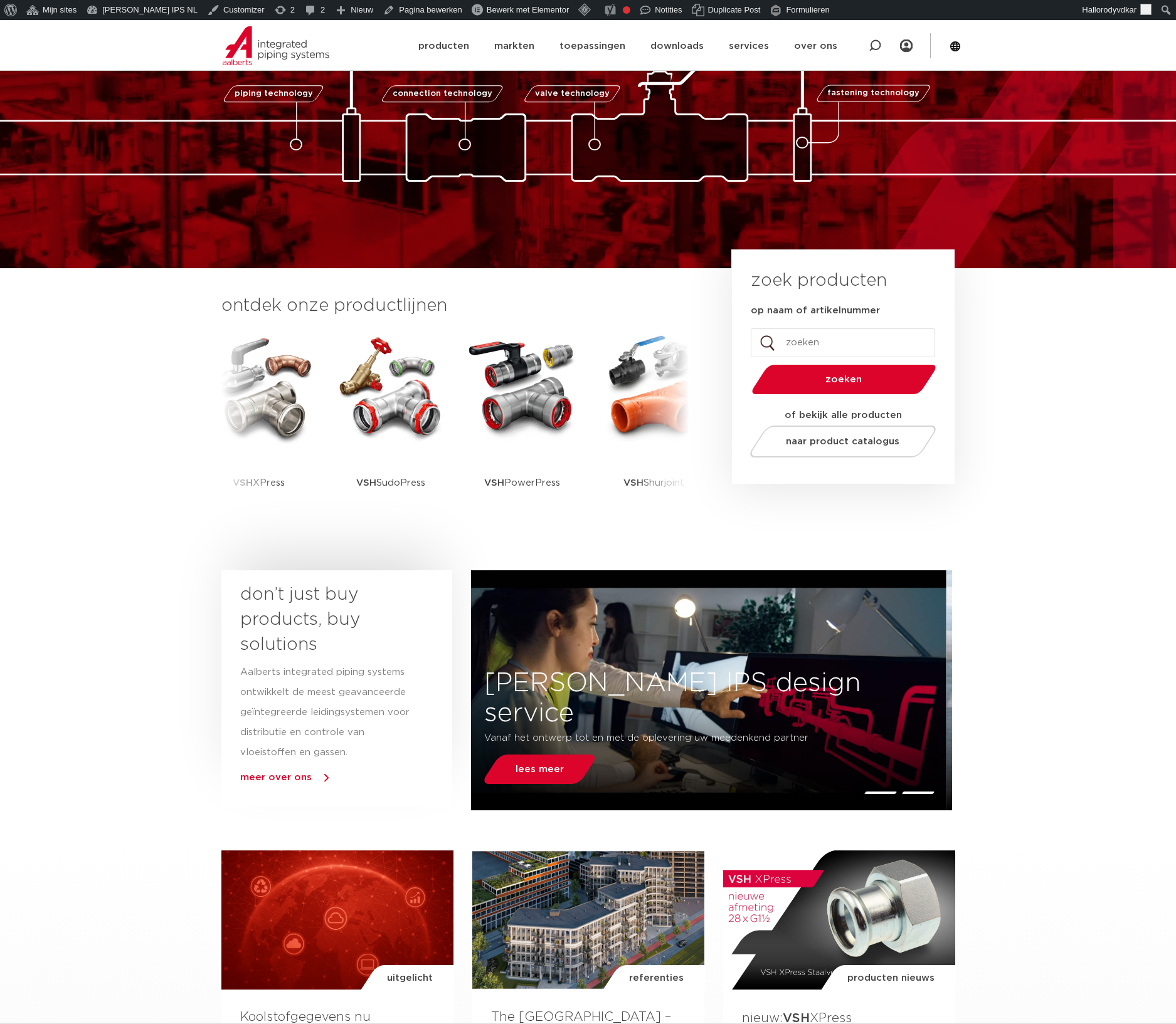
click at [1012, 198] on div "piping technology connection technology valve technology fastening technology p…" at bounding box center [588, 93] width 1176 height 351
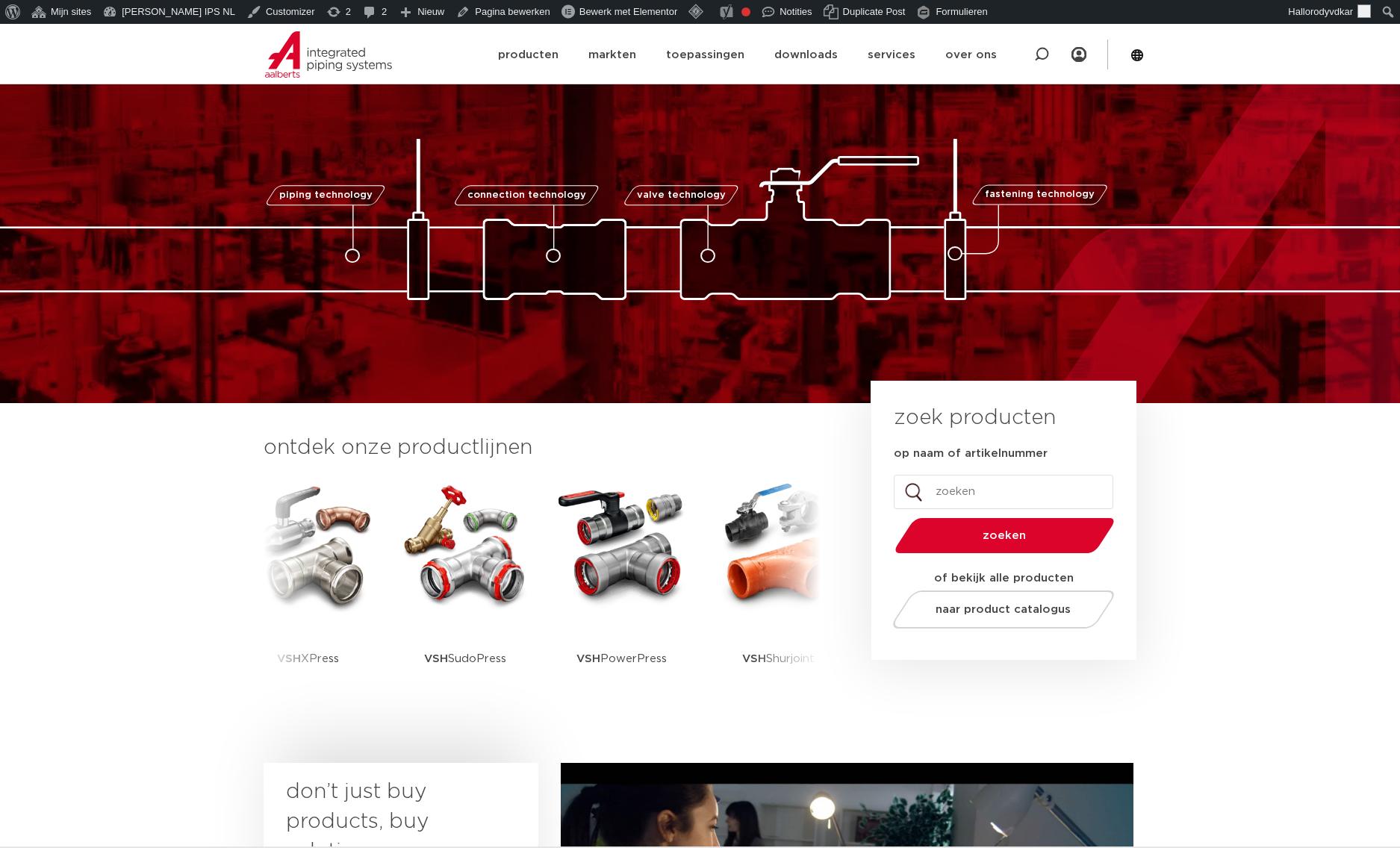
scroll to position [37, 0]
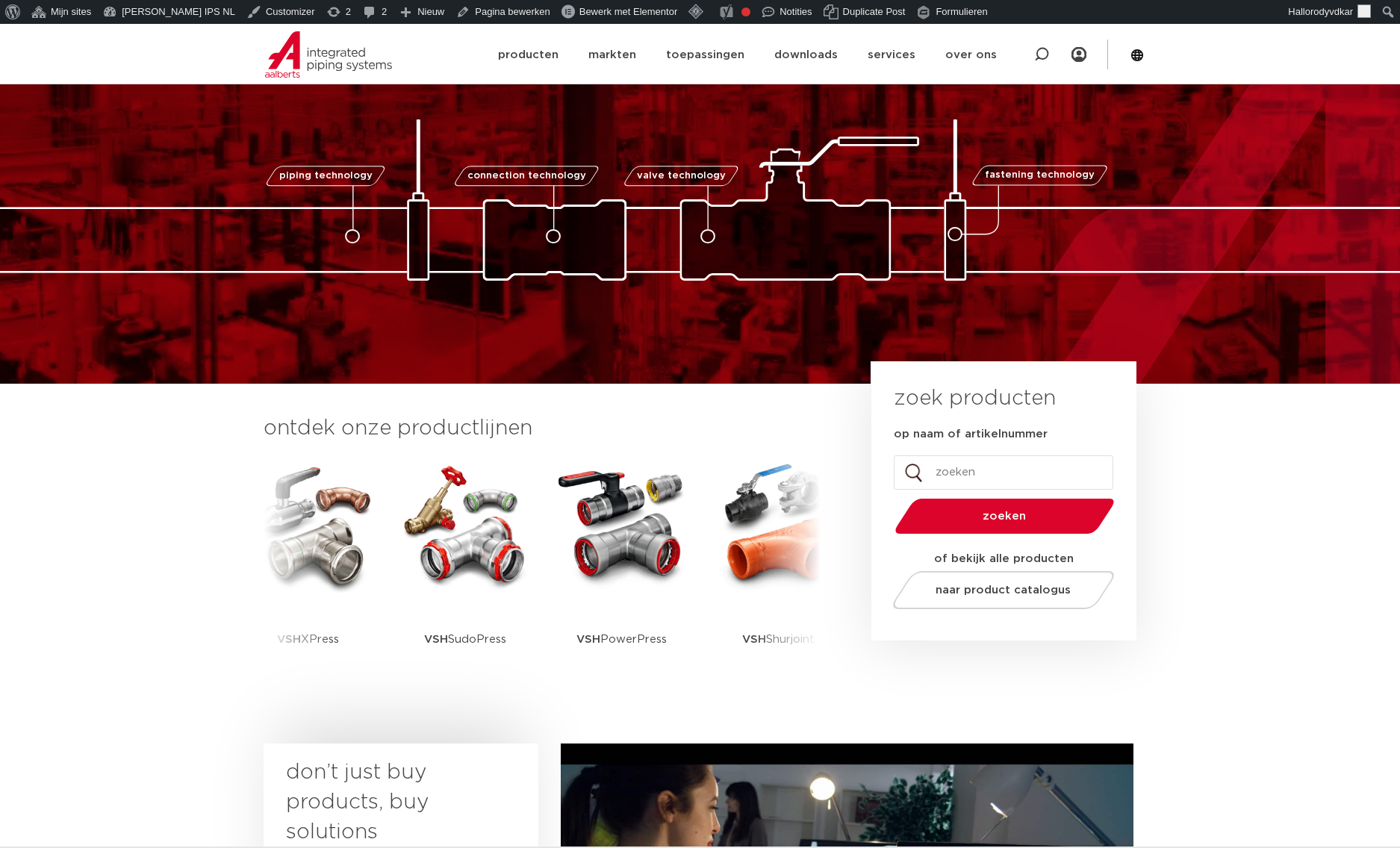
scroll to position [83, 0]
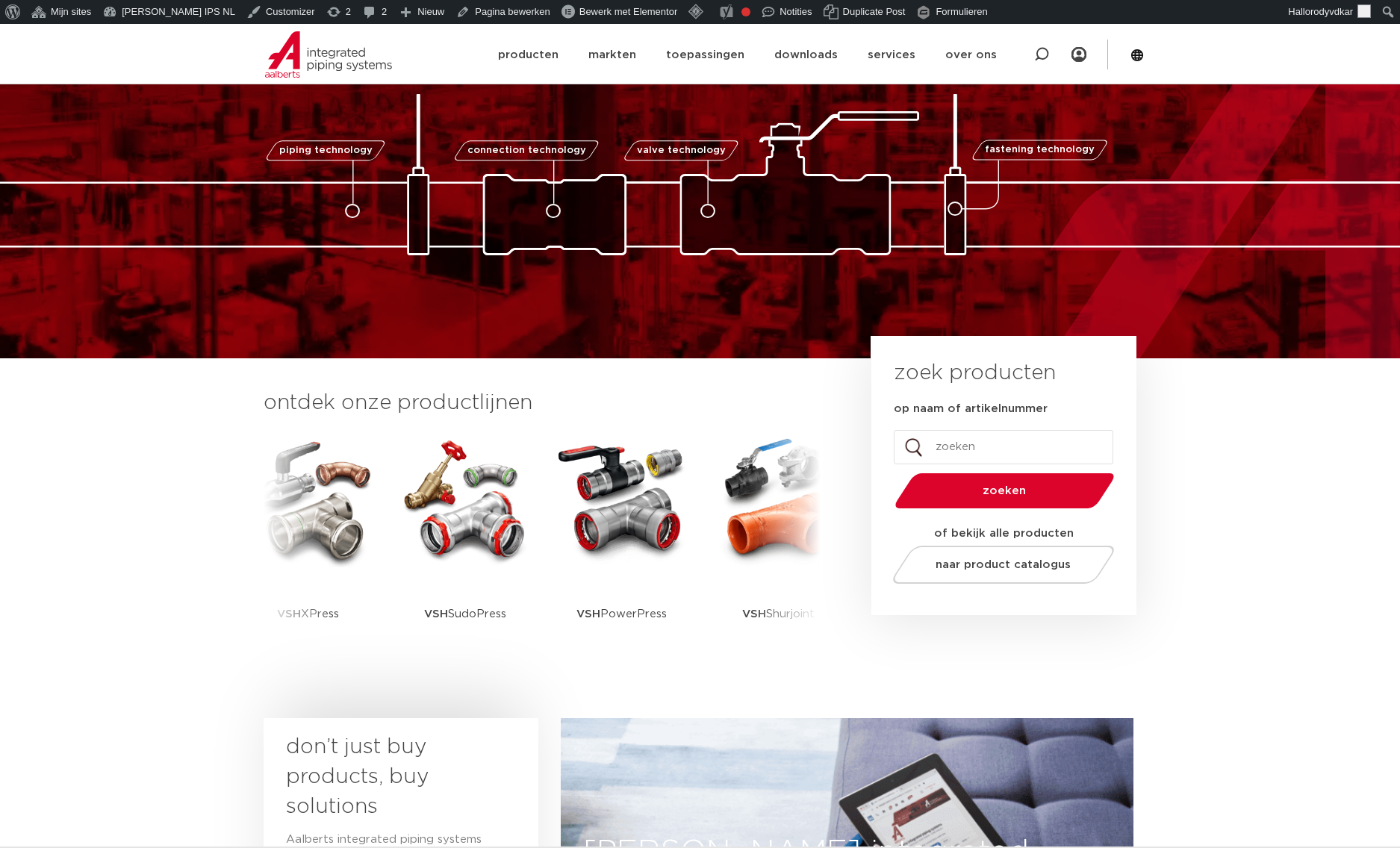
click at [1303, 243] on img at bounding box center [700, 174] width 1493 height 161
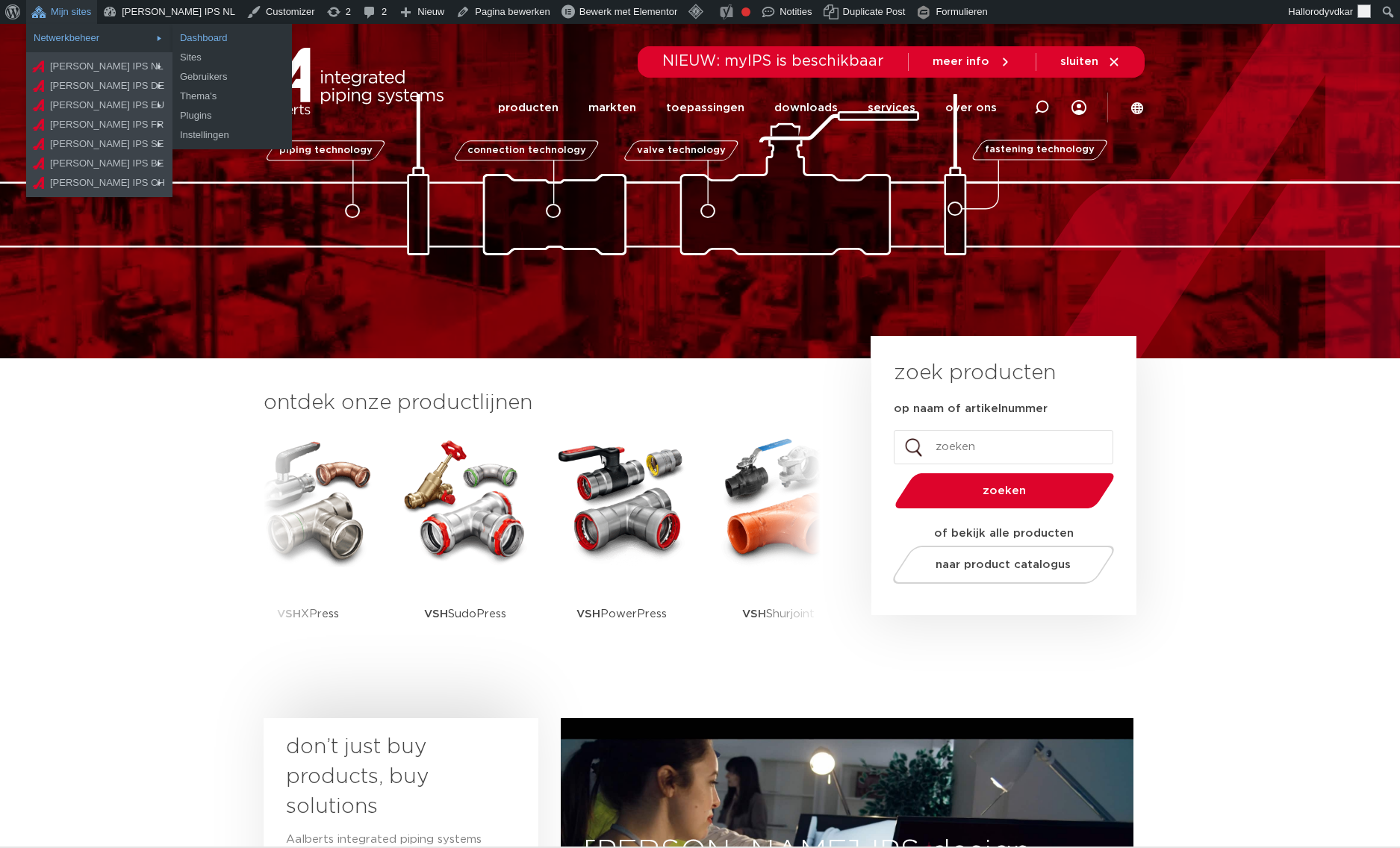
click at [189, 40] on link "Dashboard" at bounding box center [232, 38] width 120 height 19
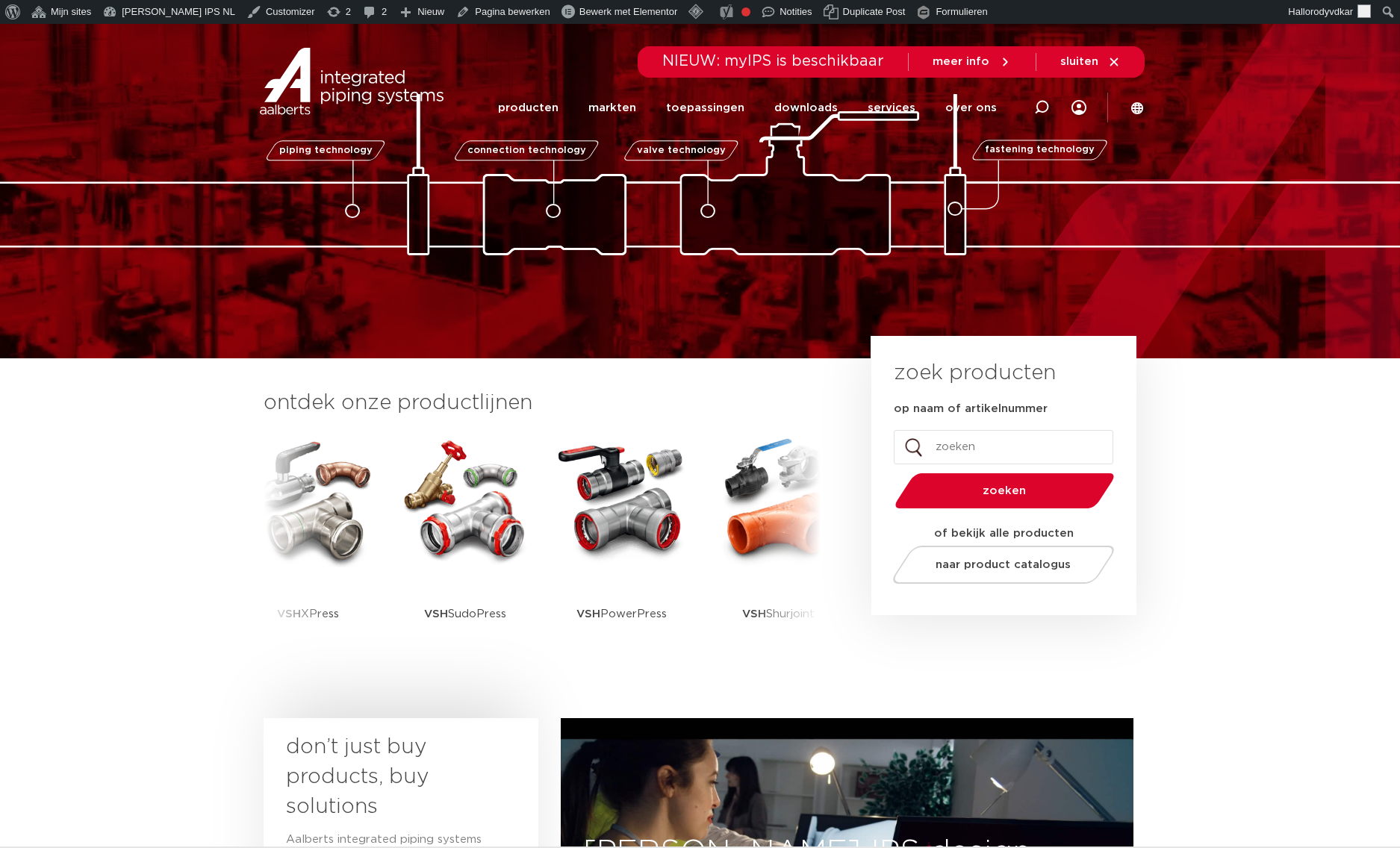
click at [1180, 219] on img at bounding box center [700, 174] width 1493 height 161
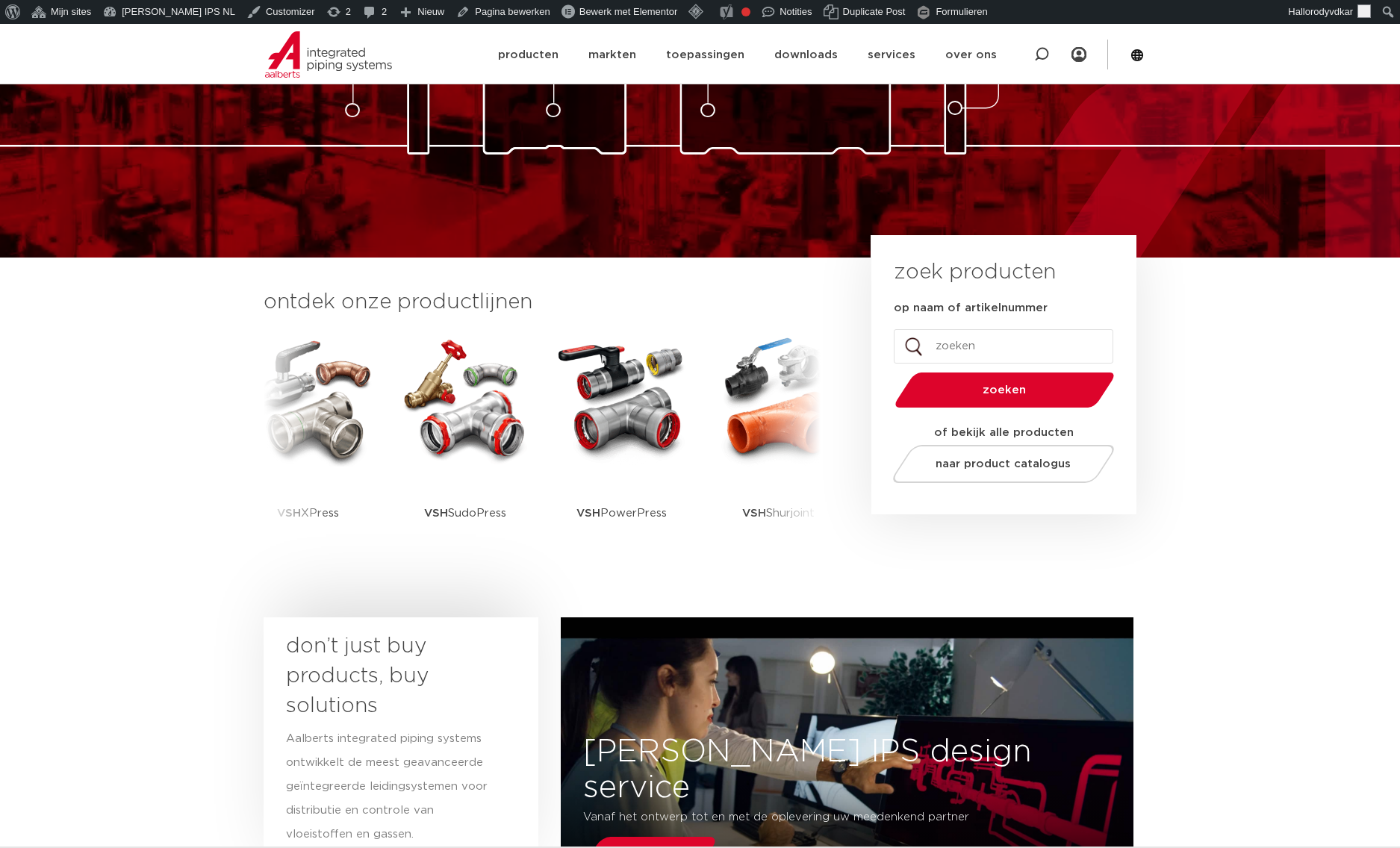
scroll to position [205, 0]
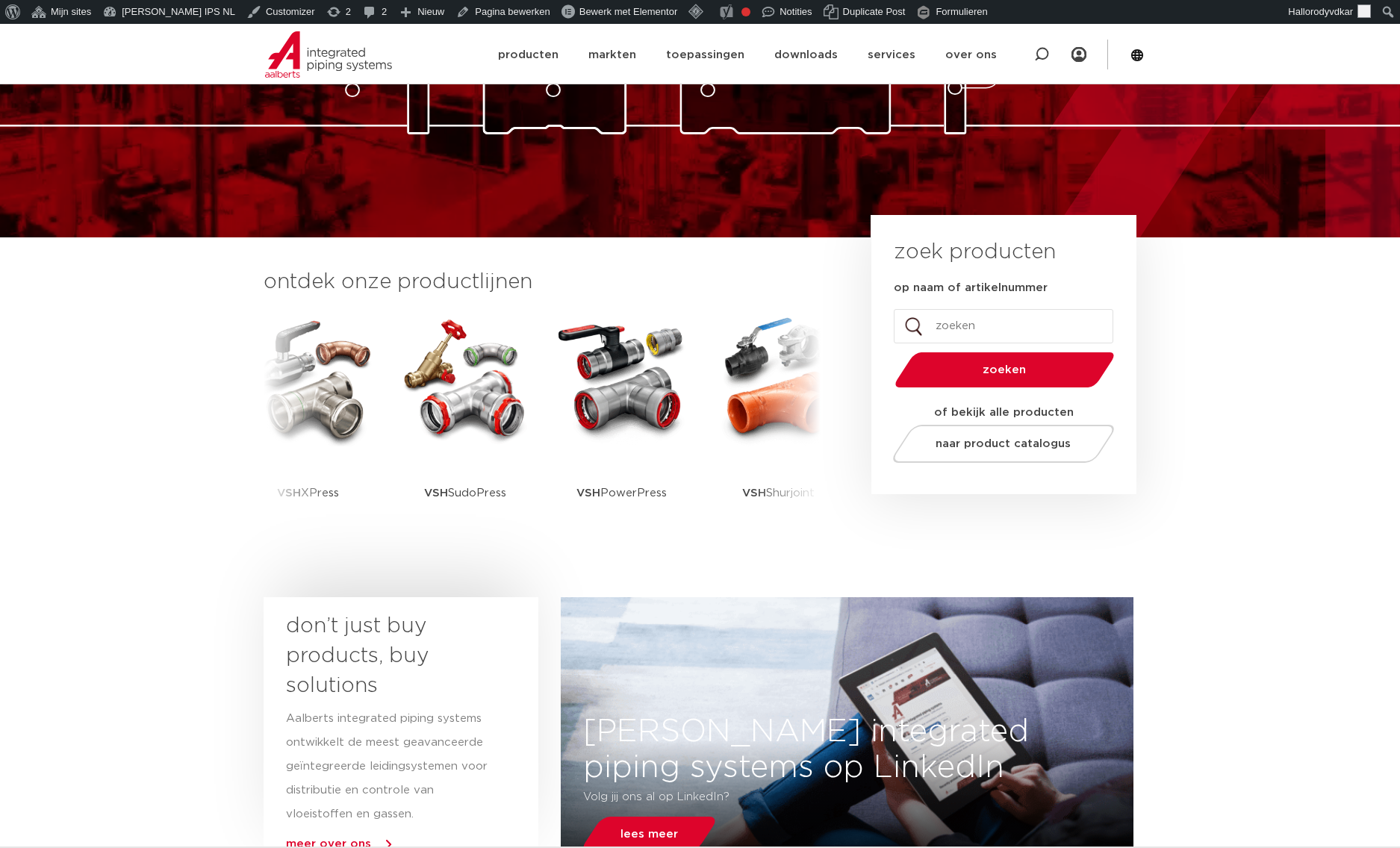
click at [1293, 169] on div "piping technology connection technology valve technology fastening technology p…" at bounding box center [700, 29] width 1400 height 418
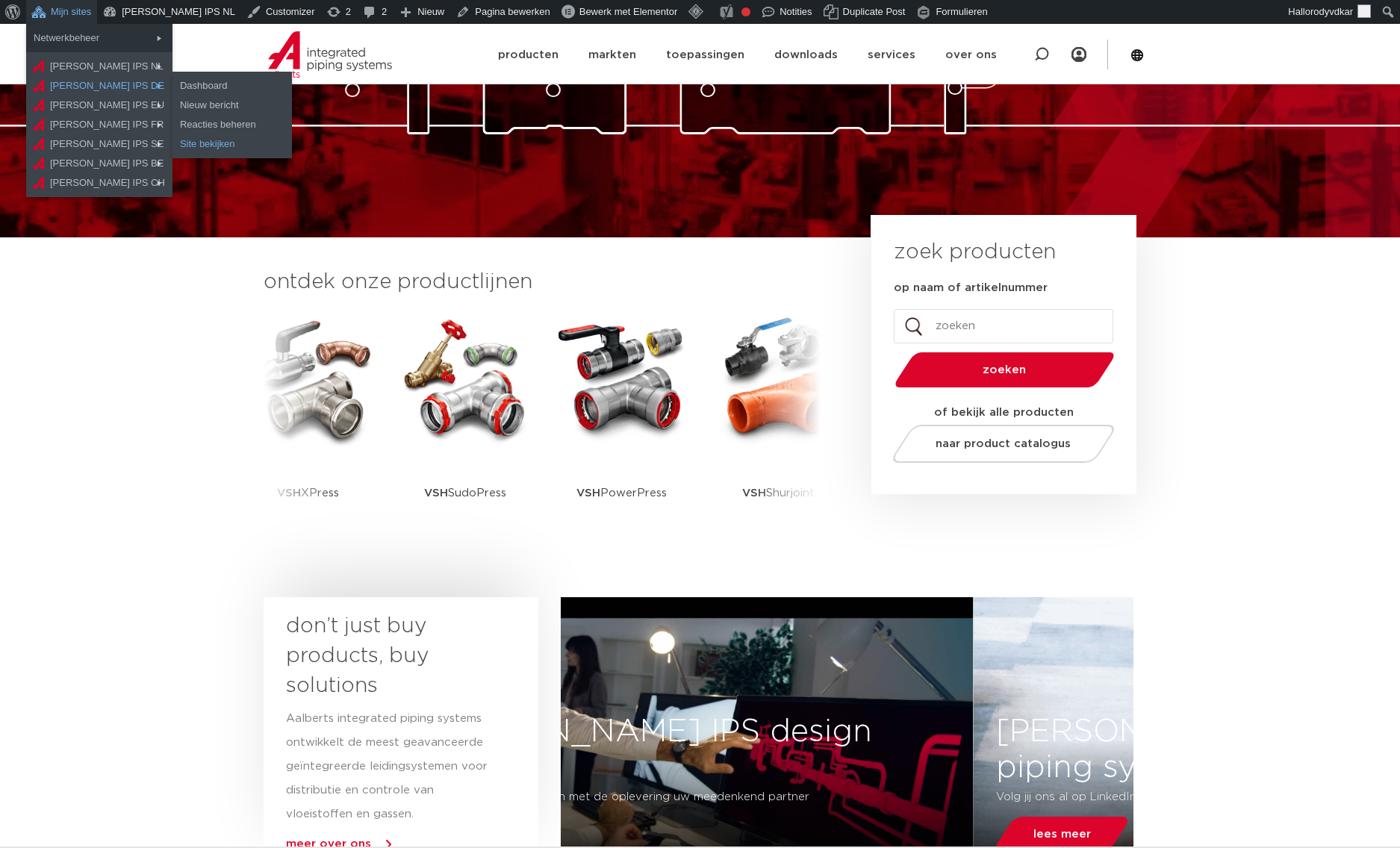
click at [180, 142] on link "Site bekijken" at bounding box center [232, 143] width 120 height 19
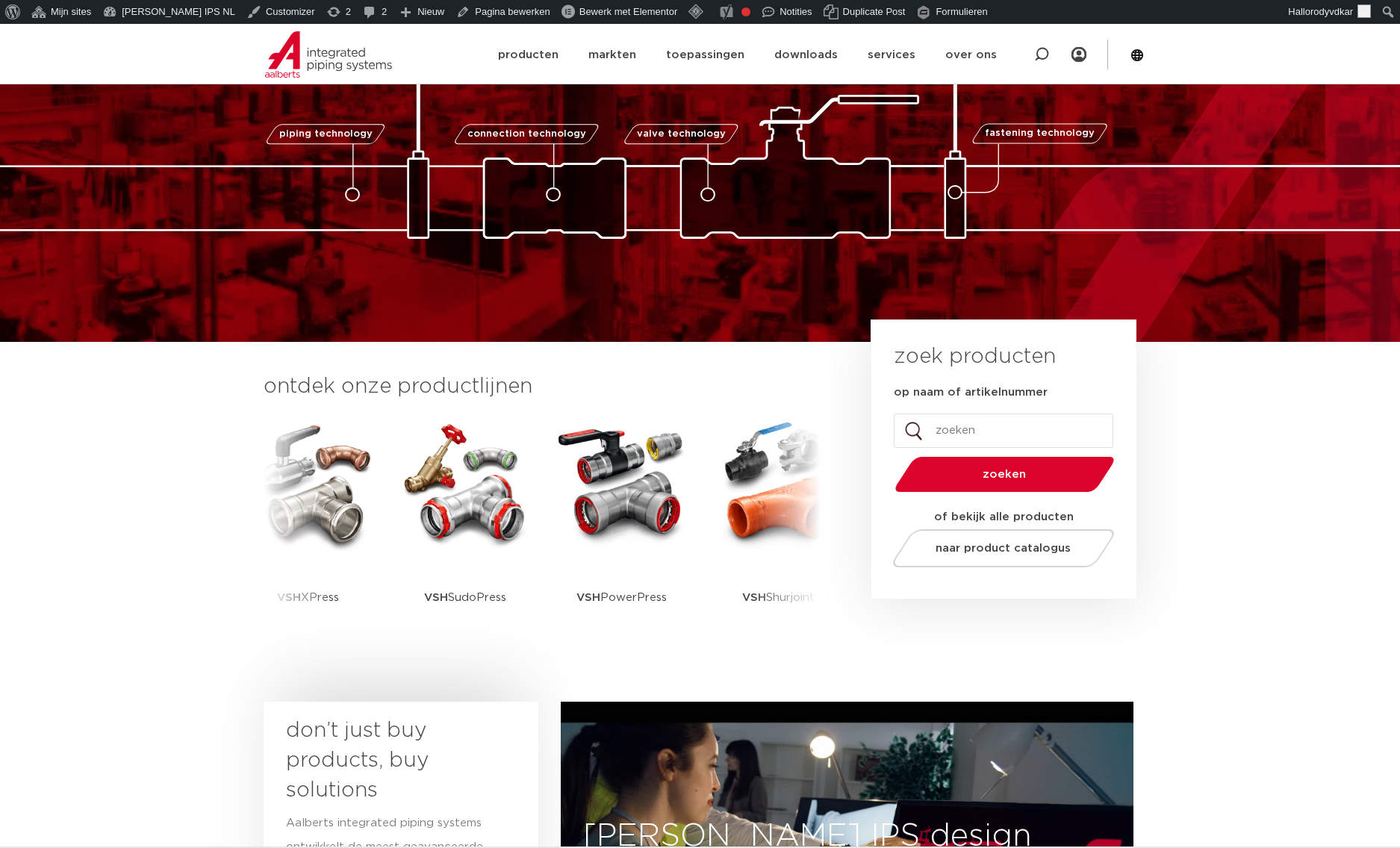
scroll to position [108, 0]
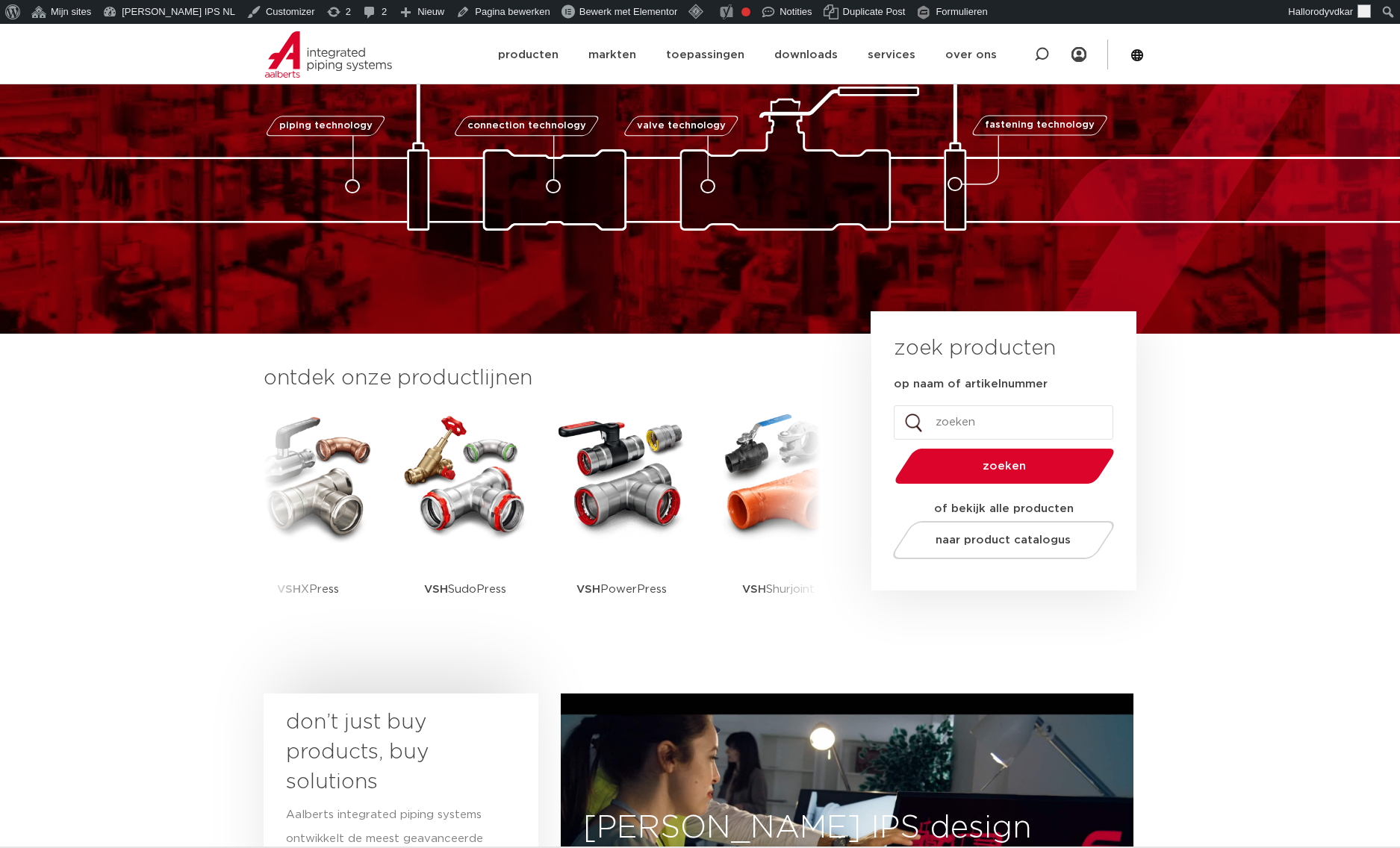
click at [1317, 648] on section "ontdek onze productlijnen VSH SmartPress VSH XPress VSH SudoPress VSH" at bounding box center [700, 510] width 1400 height 352
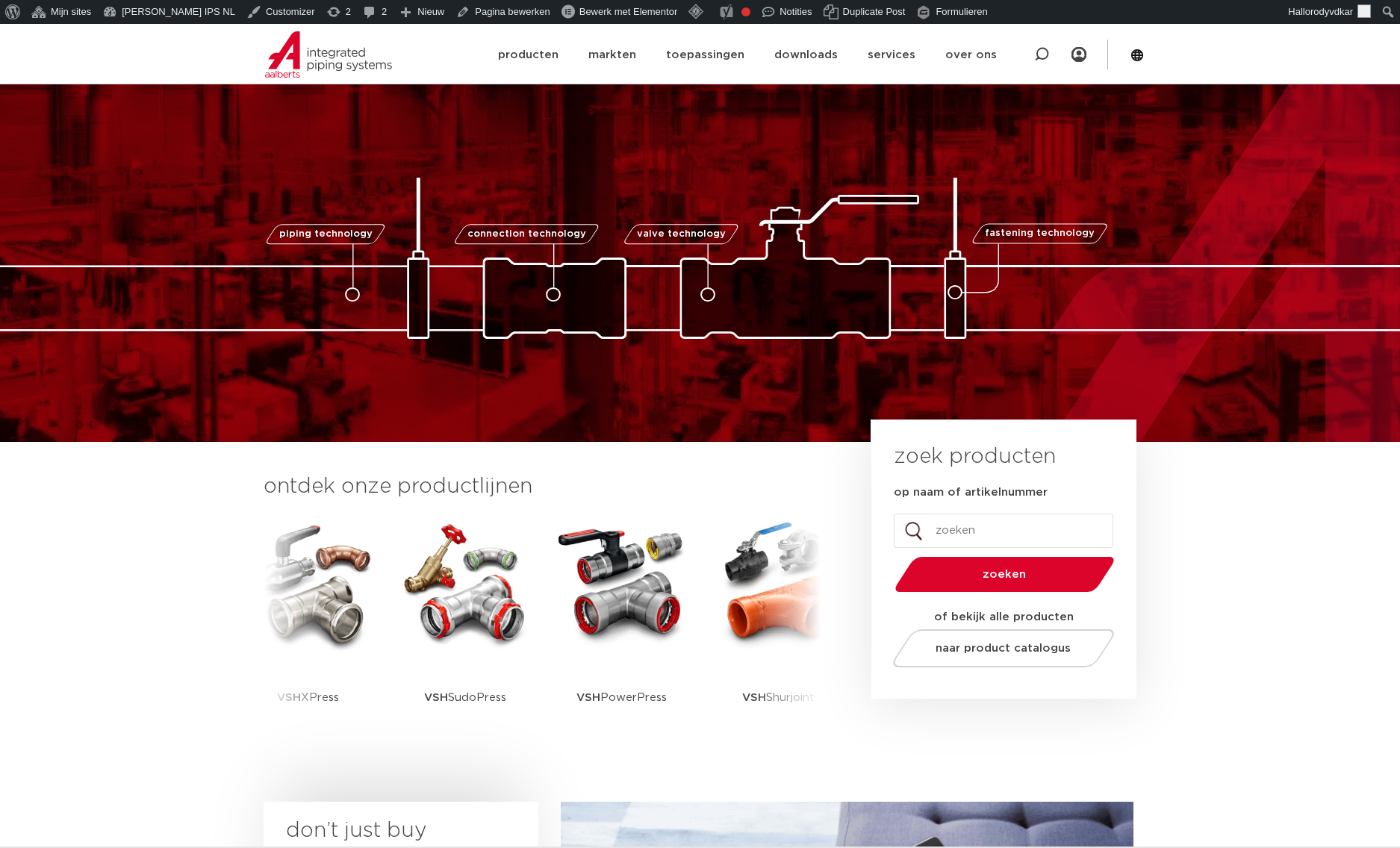
scroll to position [219, 0]
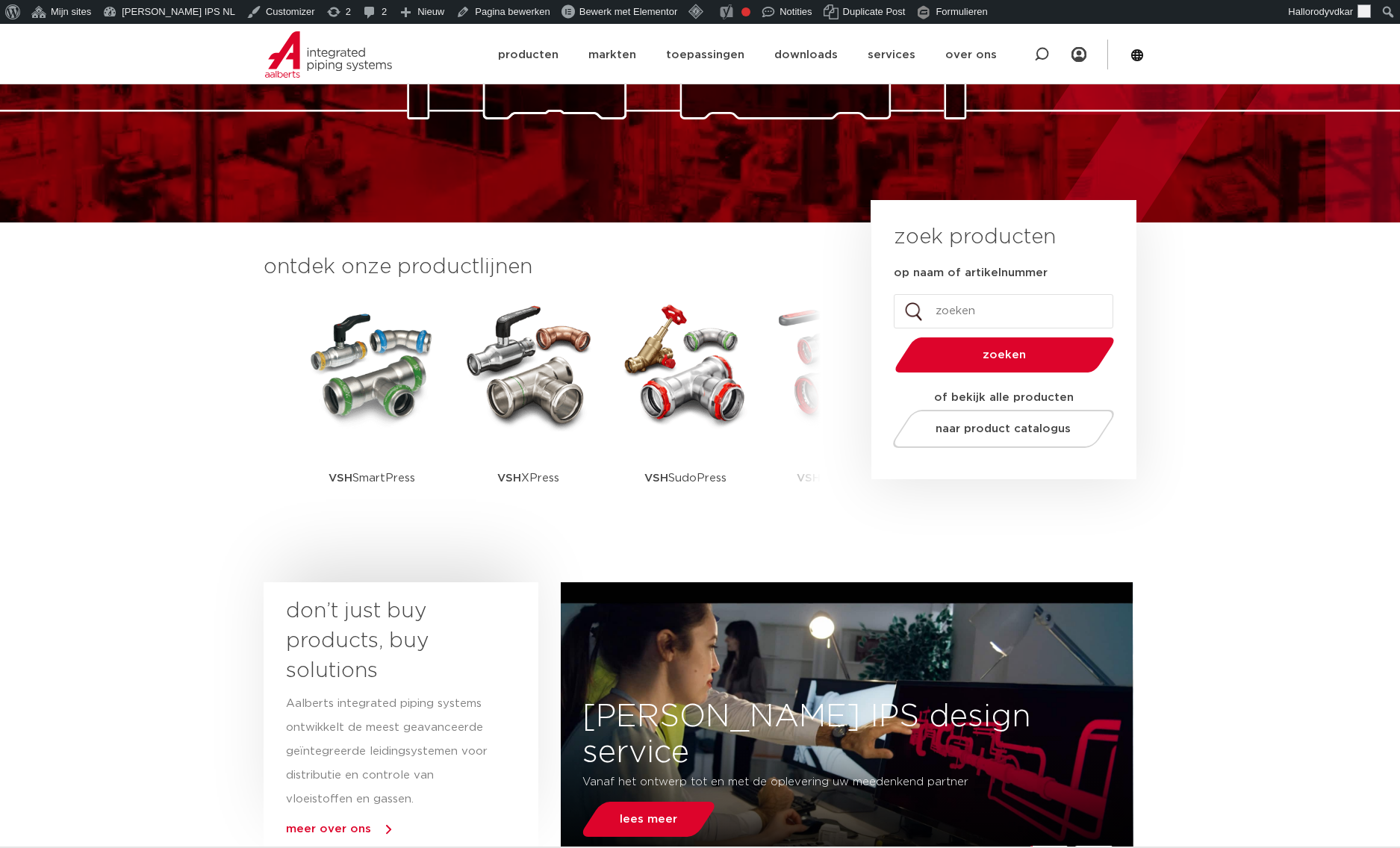
click at [182, 325] on section "ontdek onze productlijnen VSH SmartPress VSH XPress VSH SudoPress VSH" at bounding box center [700, 399] width 1400 height 352
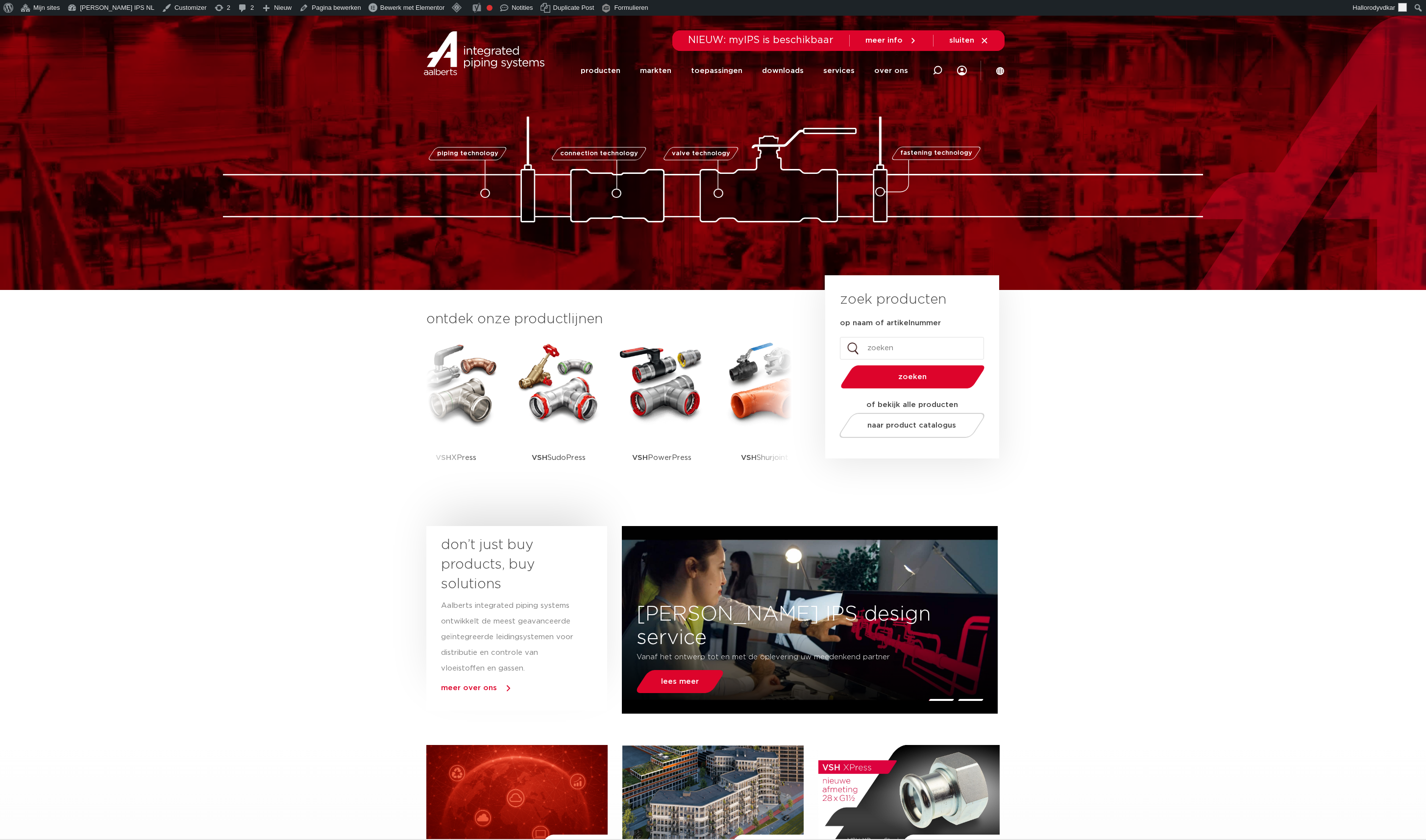
click at [268, 290] on section "ontdek onze productlijnen VSH SmartPress VSH XPress VSH SudoPress VSH" at bounding box center [713, 406] width 1426 height 231
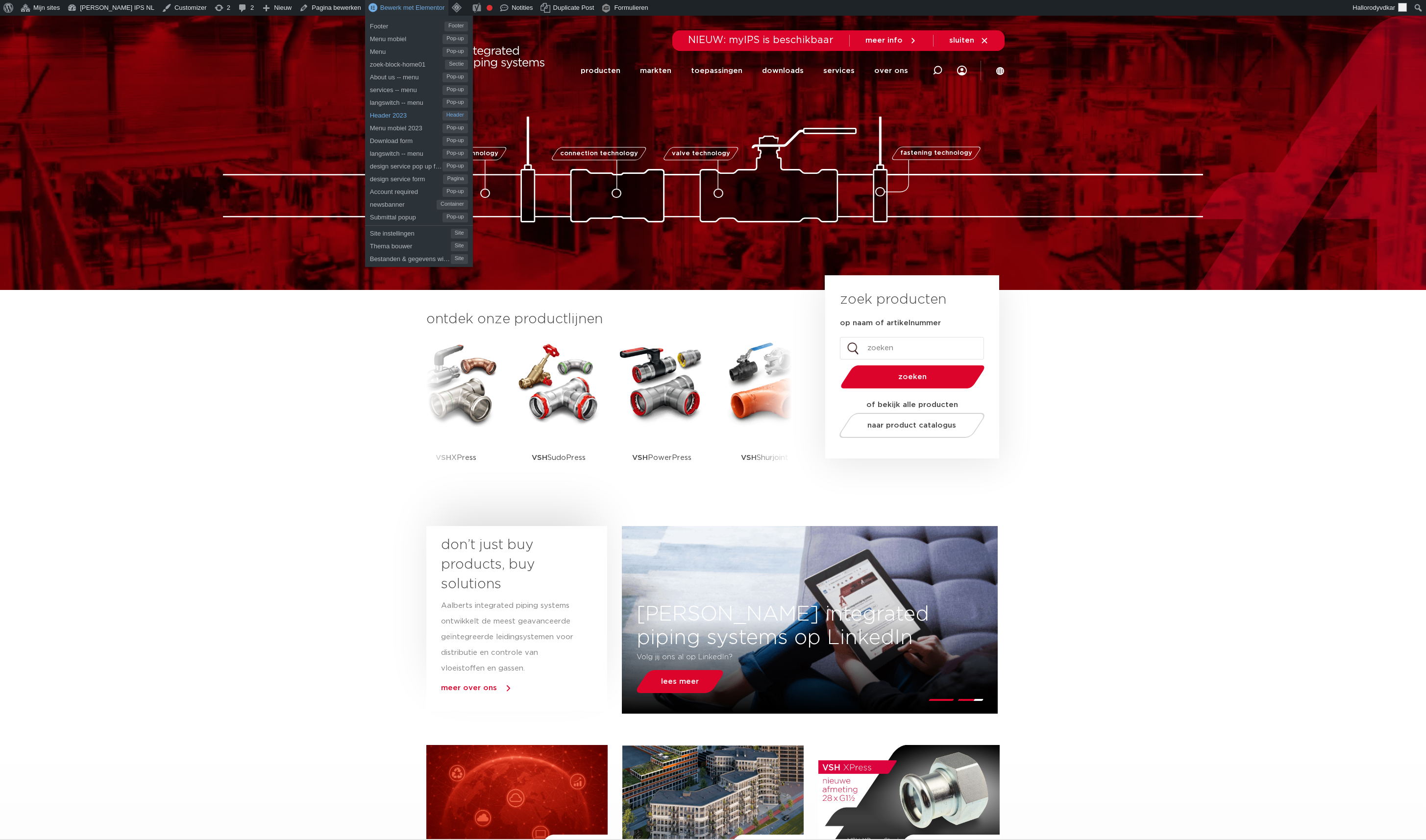
click at [379, 117] on span "Header 2023" at bounding box center [406, 114] width 73 height 13
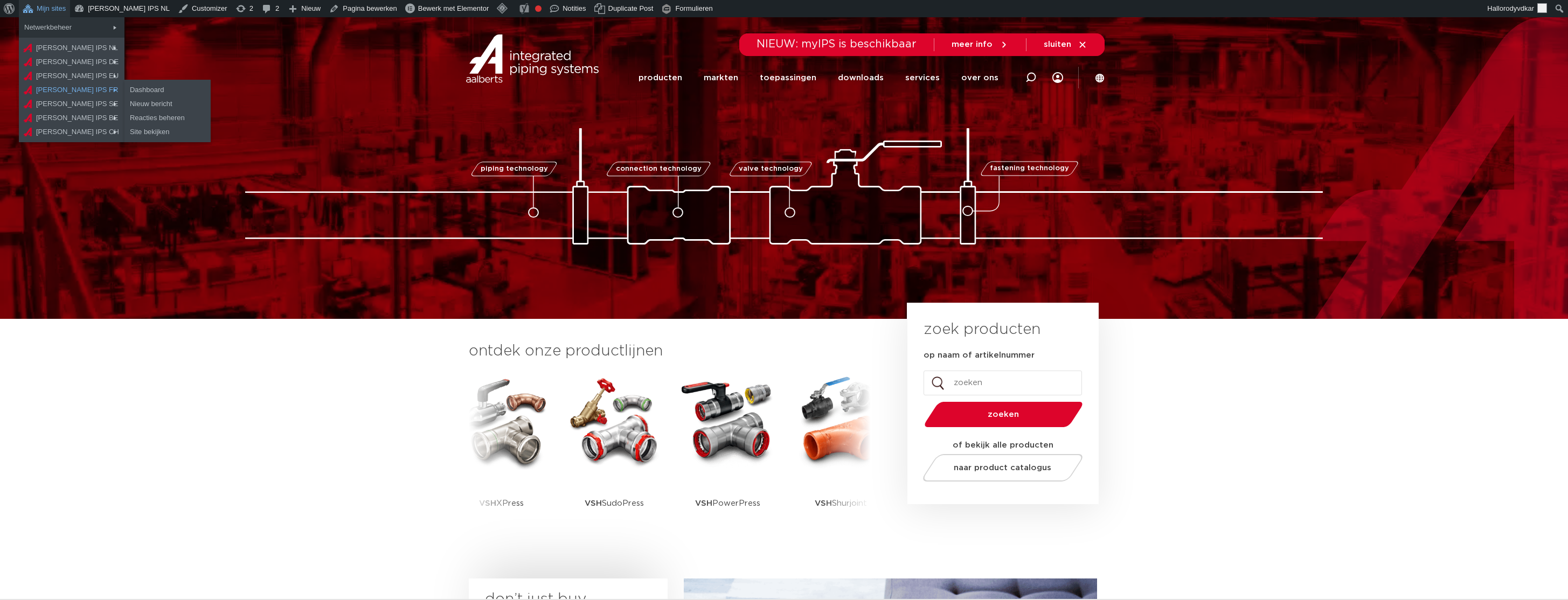
click at [46, 95] on link "[PERSON_NAME] IPS FR" at bounding box center [72, 89] width 106 height 14
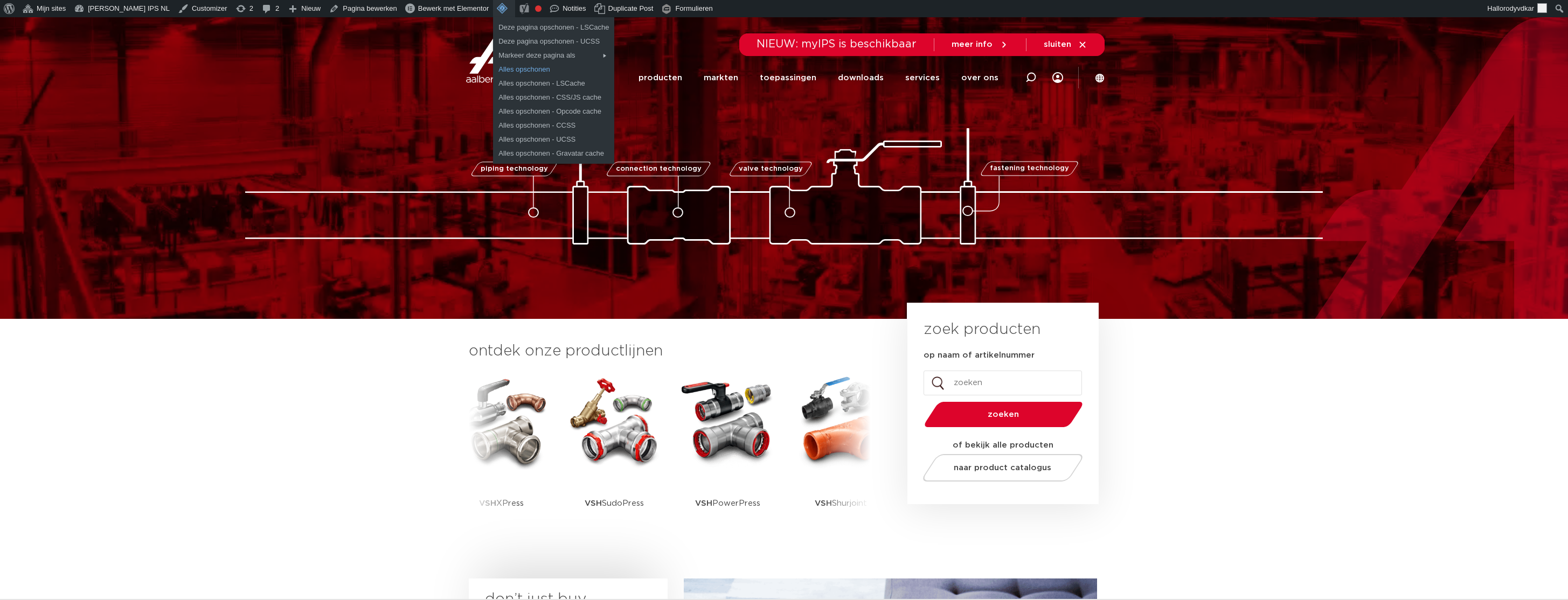
click at [495, 69] on link "Alles opschonen" at bounding box center [553, 69] width 121 height 14
